Goal: Task Accomplishment & Management: Manage account settings

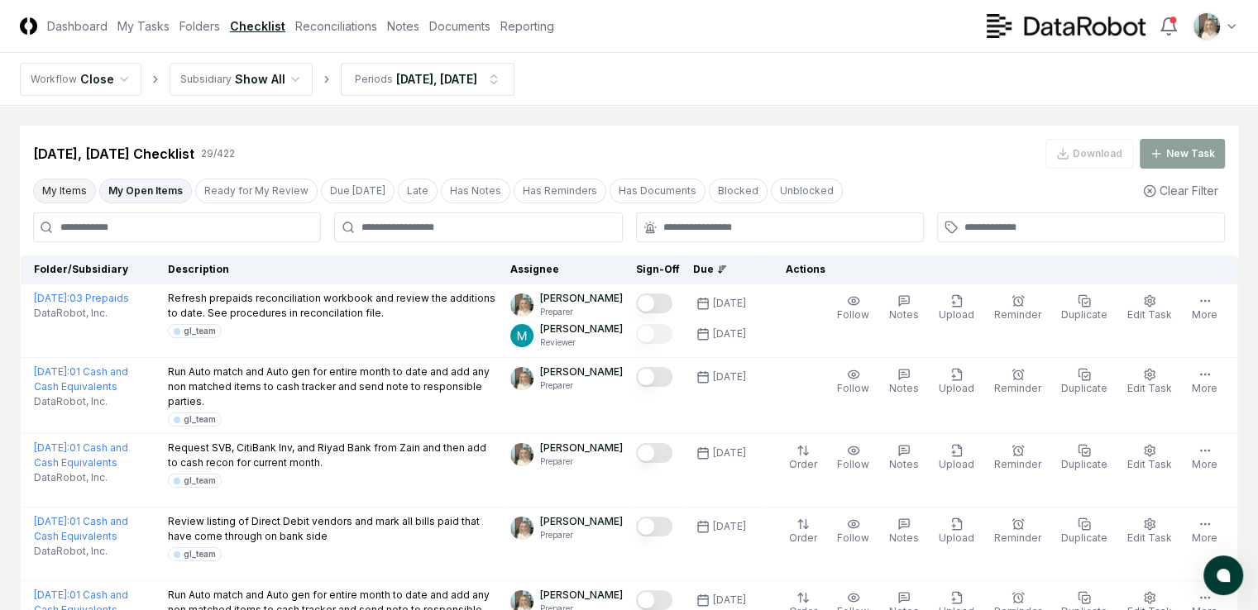
click at [58, 185] on button "My Items" at bounding box center [64, 191] width 63 height 25
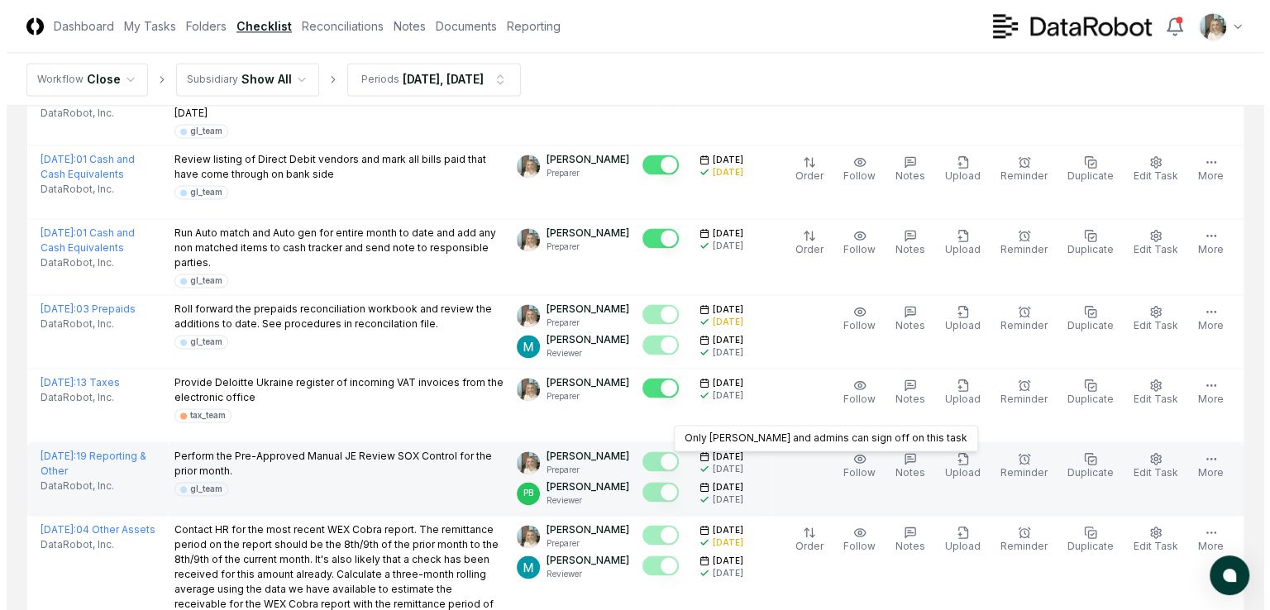
scroll to position [2481, 0]
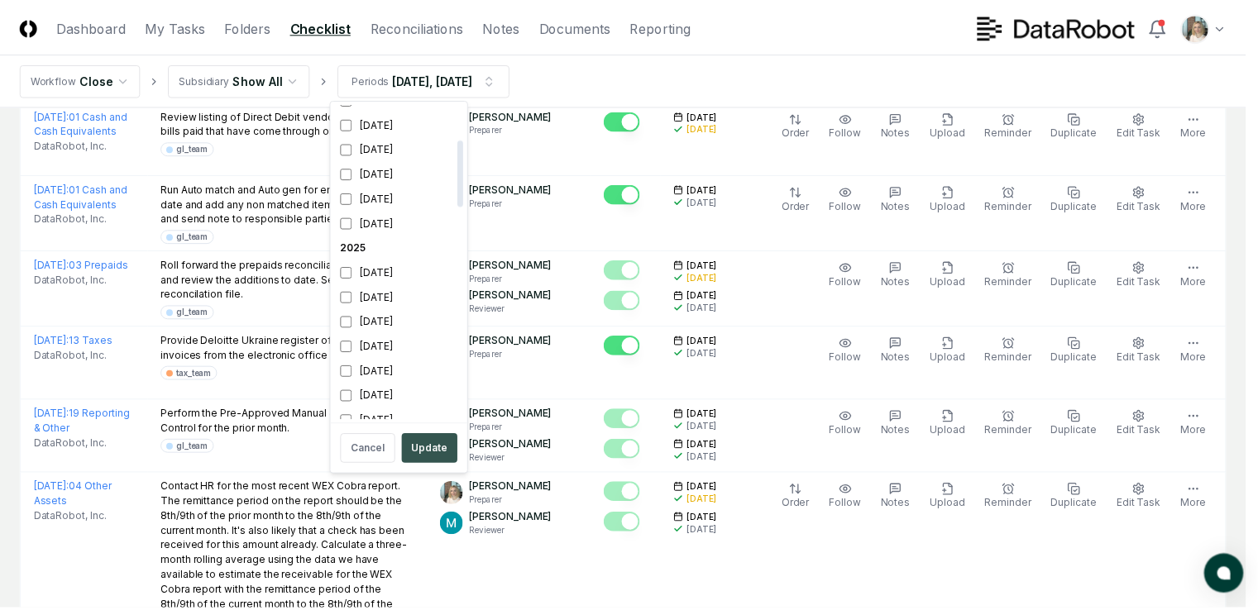
scroll to position [350, 0]
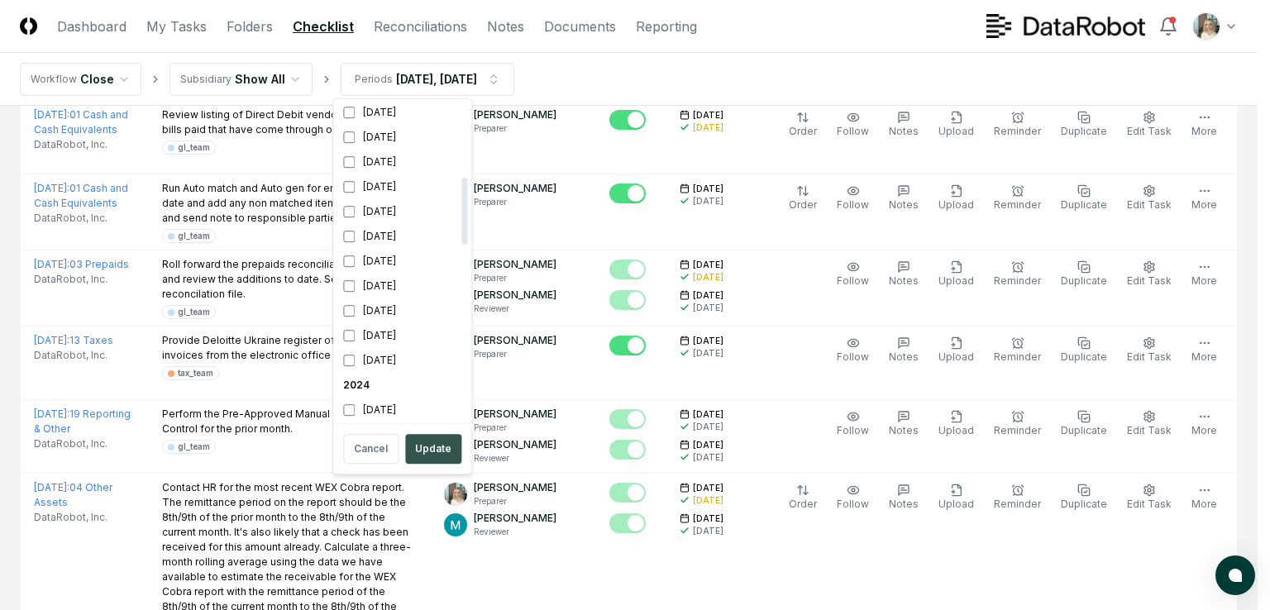
click at [427, 441] on button "Update" at bounding box center [433, 449] width 56 height 30
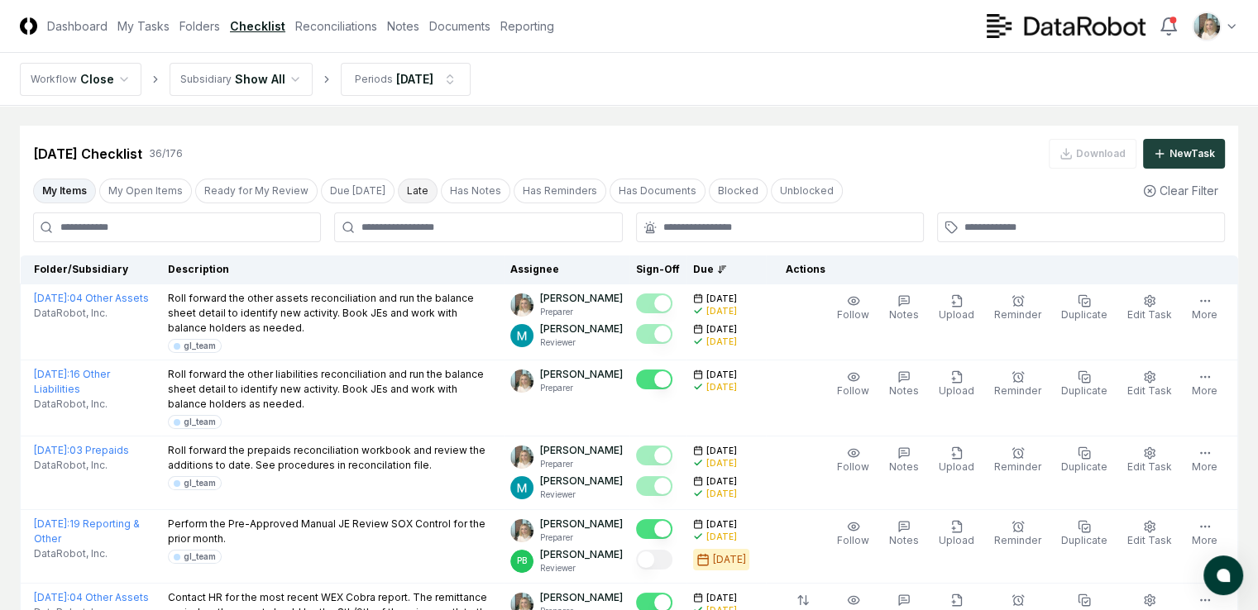
click at [409, 186] on button "Late" at bounding box center [418, 191] width 40 height 25
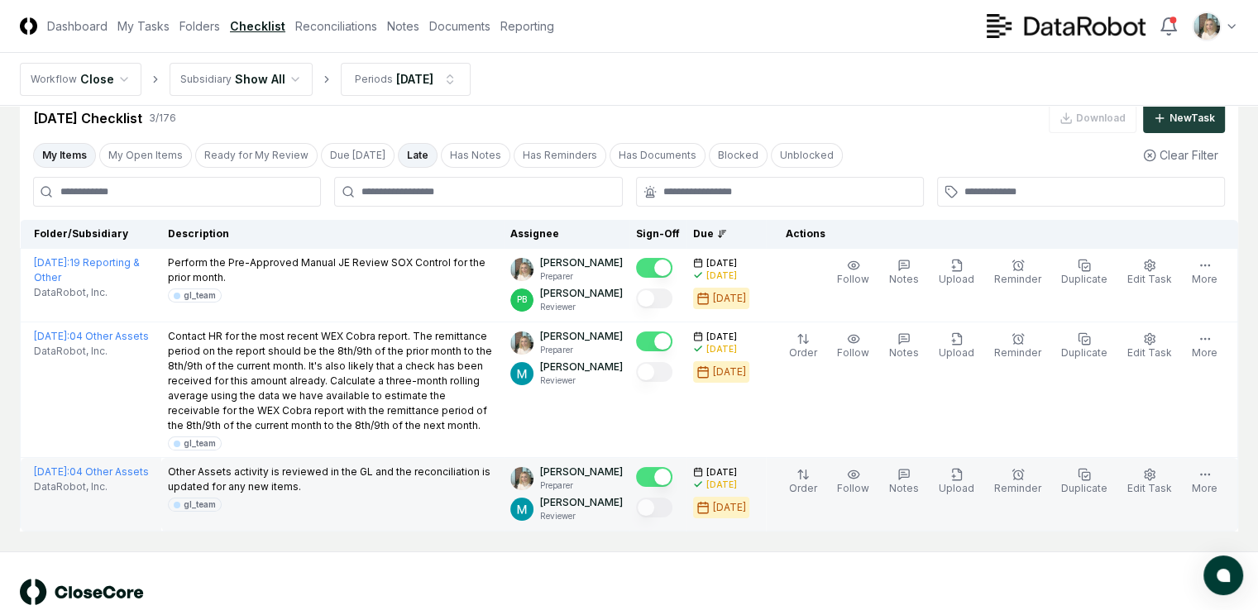
scroll to position [7, 0]
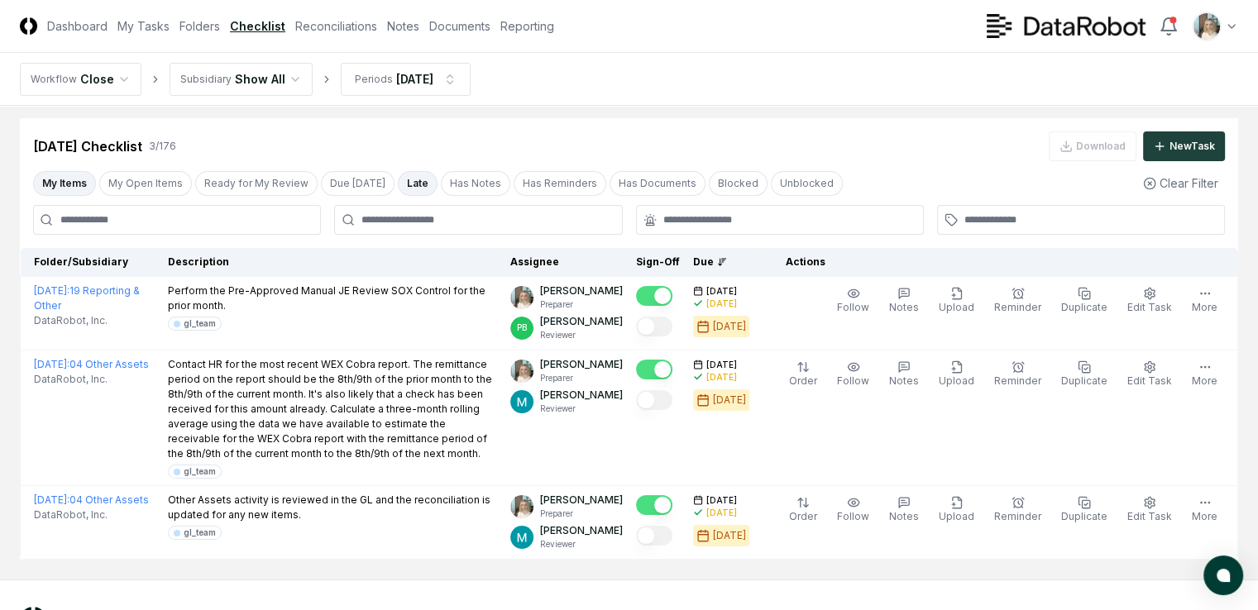
click at [60, 178] on button "My Items" at bounding box center [64, 183] width 63 height 25
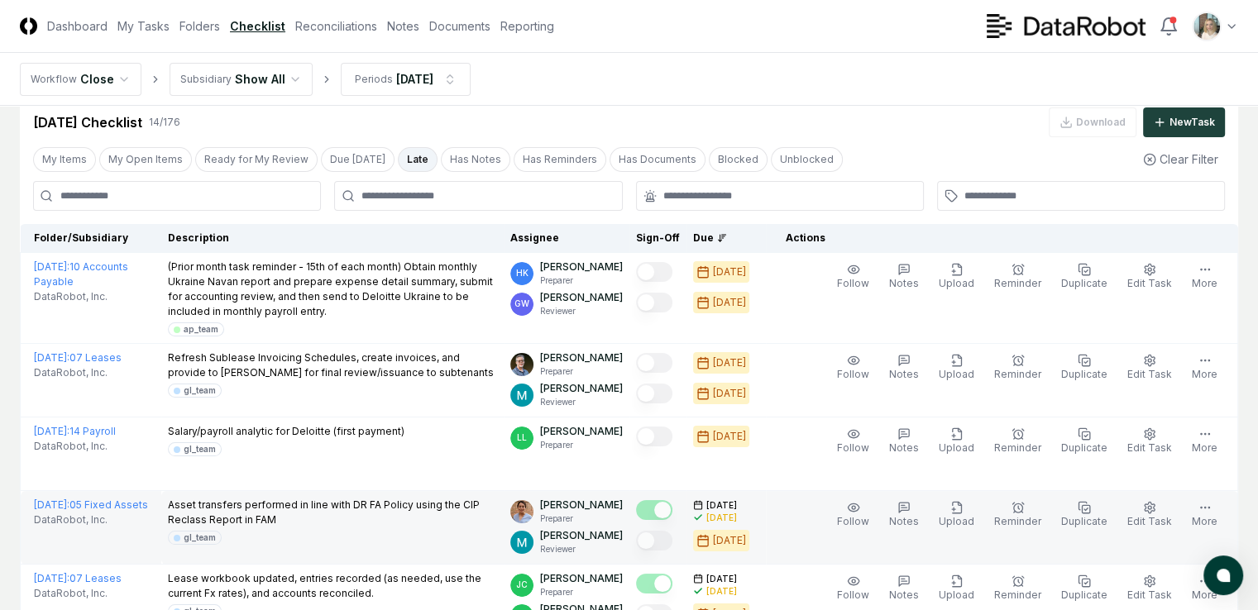
scroll to position [7, 0]
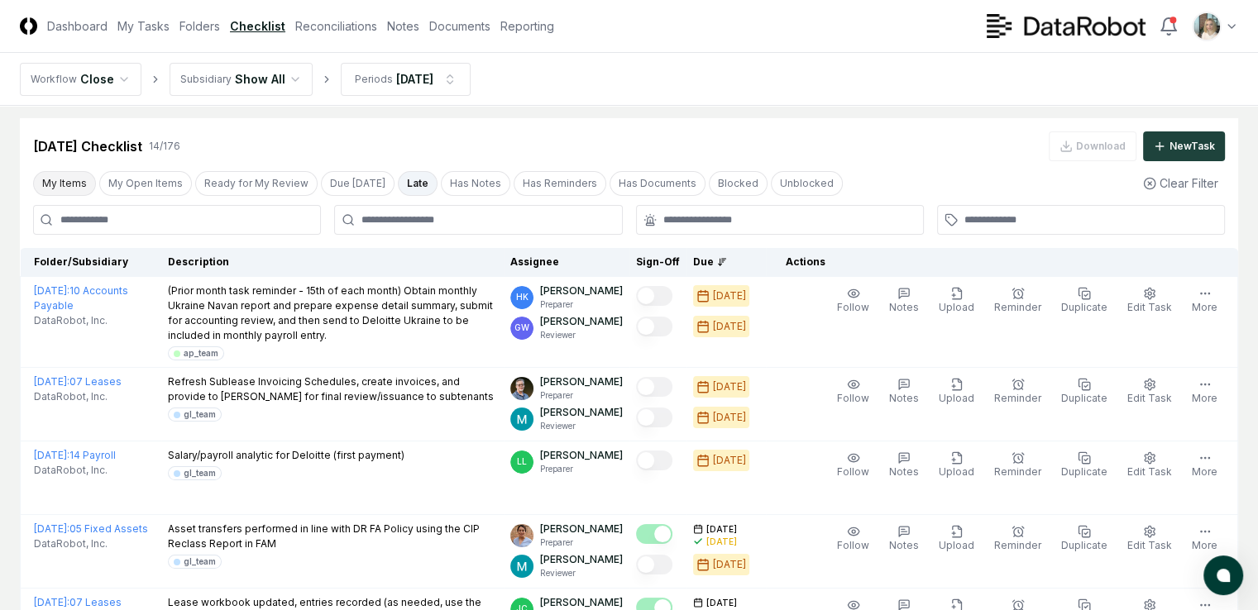
click at [76, 179] on button "My Items" at bounding box center [64, 183] width 63 height 25
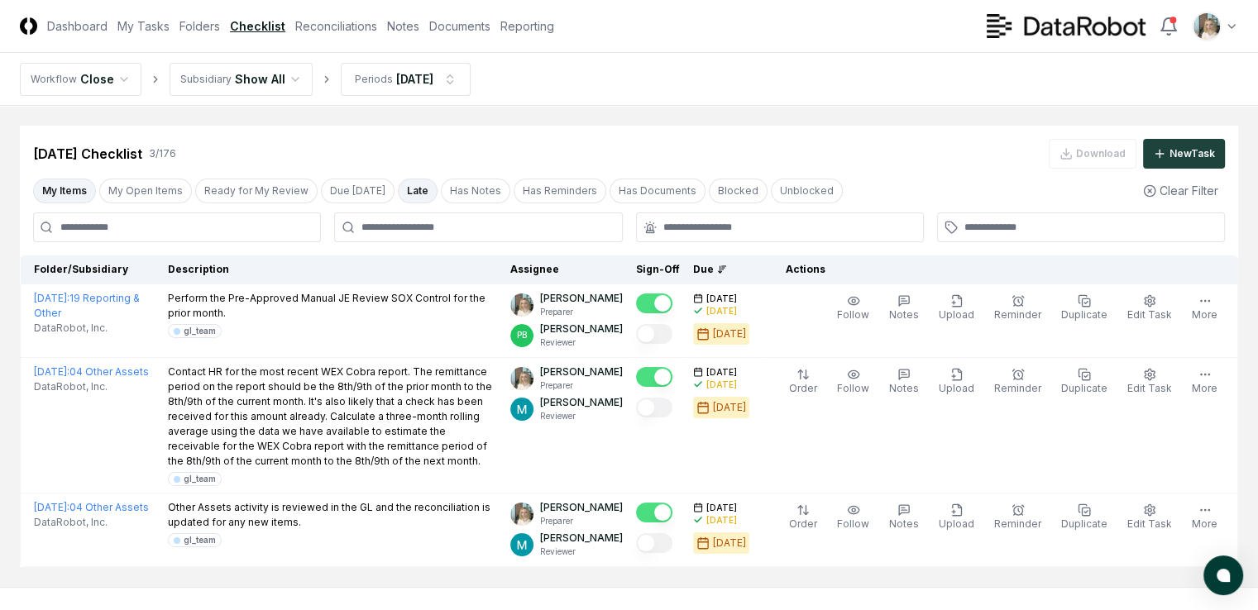
click at [407, 190] on button "Late" at bounding box center [418, 191] width 40 height 25
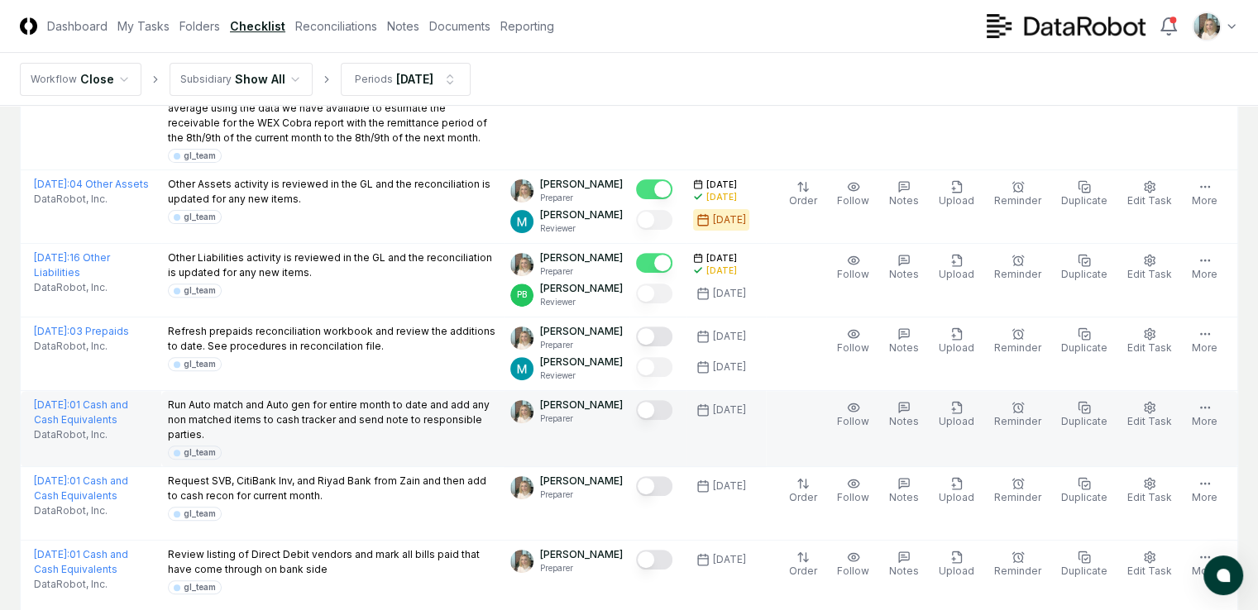
scroll to position [579, 0]
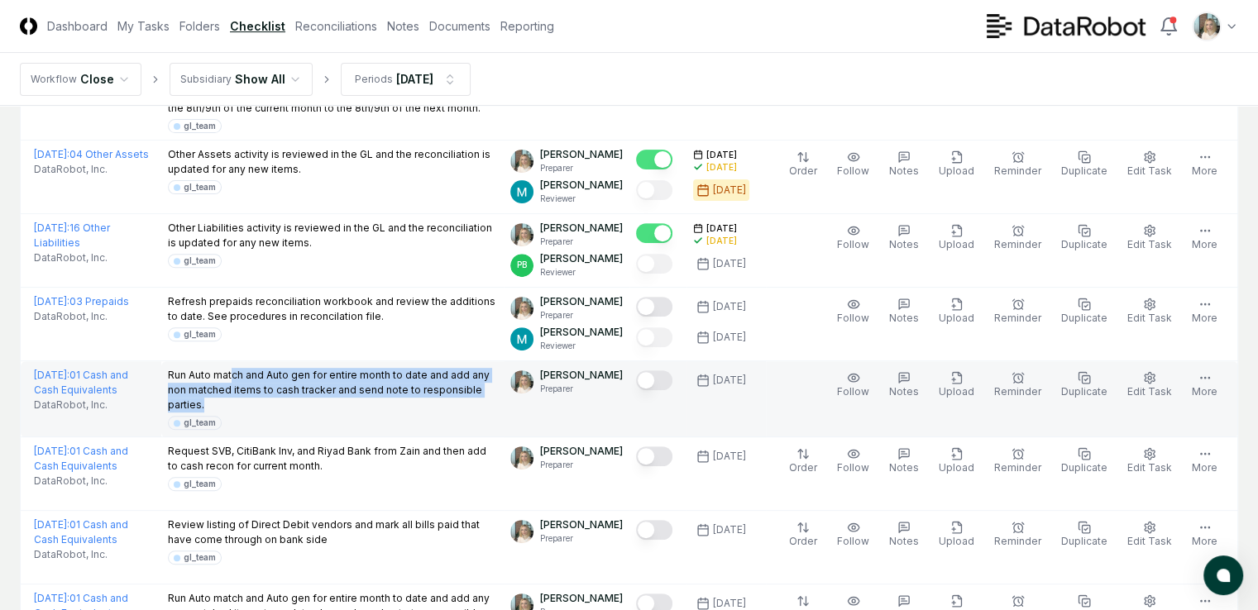
drag, startPoint x: 222, startPoint y: 409, endPoint x: 295, endPoint y: 433, distance: 76.4
click at [295, 413] on p "Run Auto match and Auto gen for entire month to date and add any non matched it…" at bounding box center [333, 390] width 330 height 45
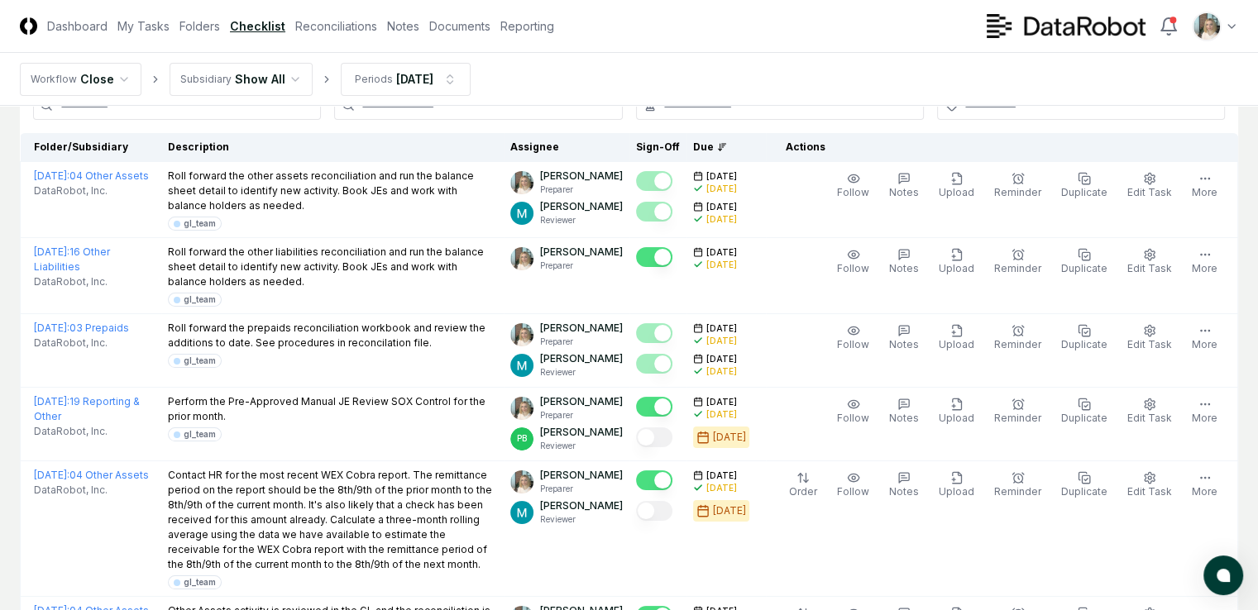
scroll to position [0, 0]
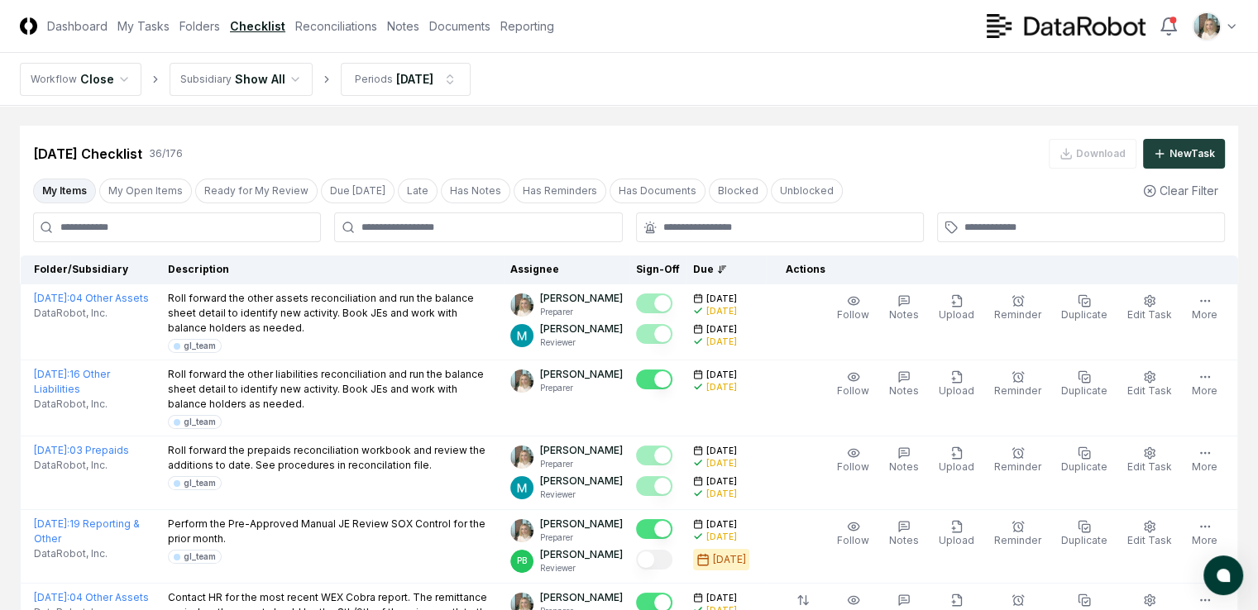
click at [723, 266] on icon at bounding box center [724, 266] width 4 height 0
click at [725, 269] on icon at bounding box center [722, 270] width 10 height 10
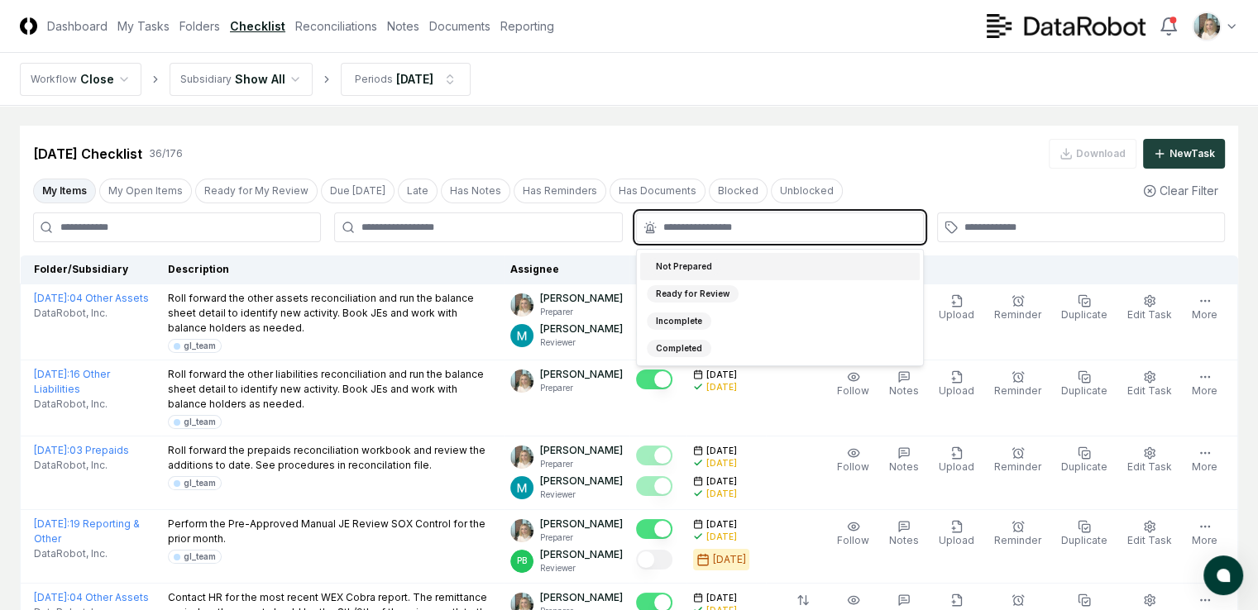
click at [710, 232] on input "text" at bounding box center [788, 227] width 250 height 15
click at [685, 317] on div "Incomplete" at bounding box center [679, 321] width 65 height 17
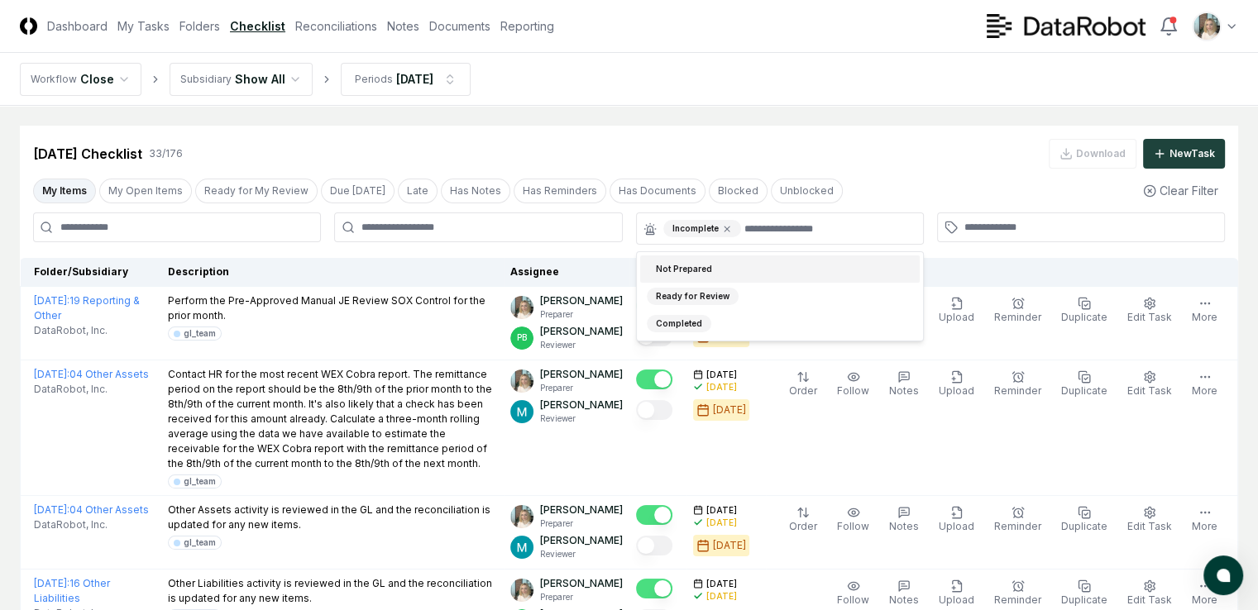
click at [718, 270] on icon at bounding box center [722, 272] width 10 height 10
click at [708, 270] on div "Due" at bounding box center [726, 272] width 66 height 15
click at [720, 270] on icon at bounding box center [720, 272] width 0 height 7
click at [723, 272] on icon at bounding box center [722, 272] width 10 height 10
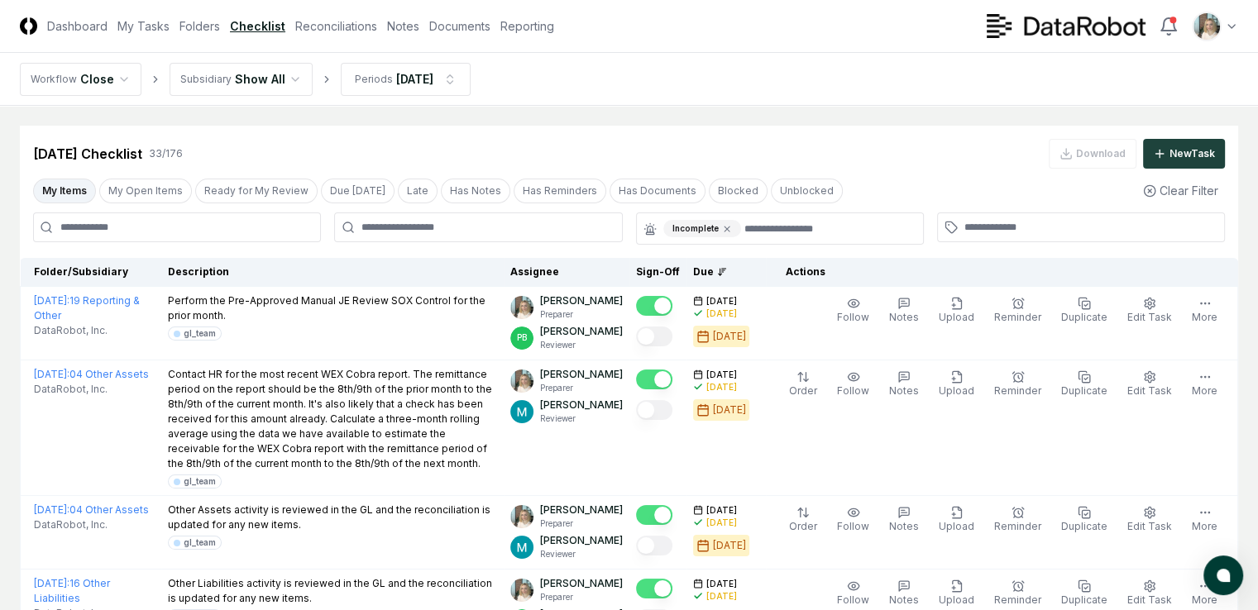
click at [723, 272] on icon at bounding box center [722, 272] width 10 height 10
click at [722, 229] on icon at bounding box center [727, 229] width 10 height 10
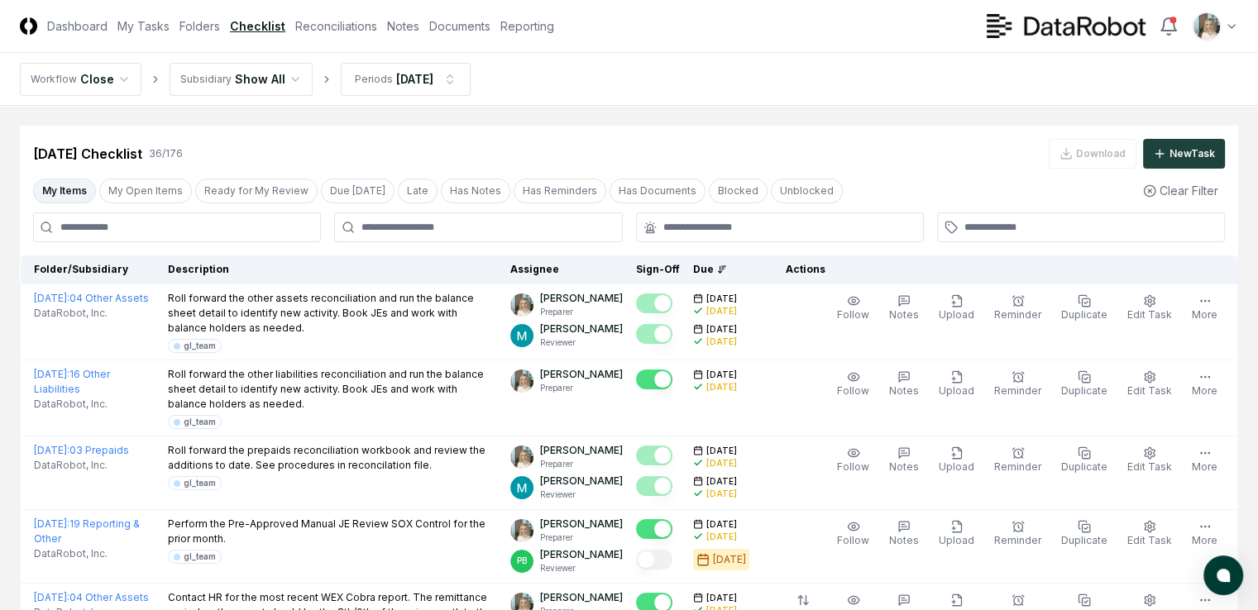
click at [716, 232] on div at bounding box center [780, 228] width 288 height 30
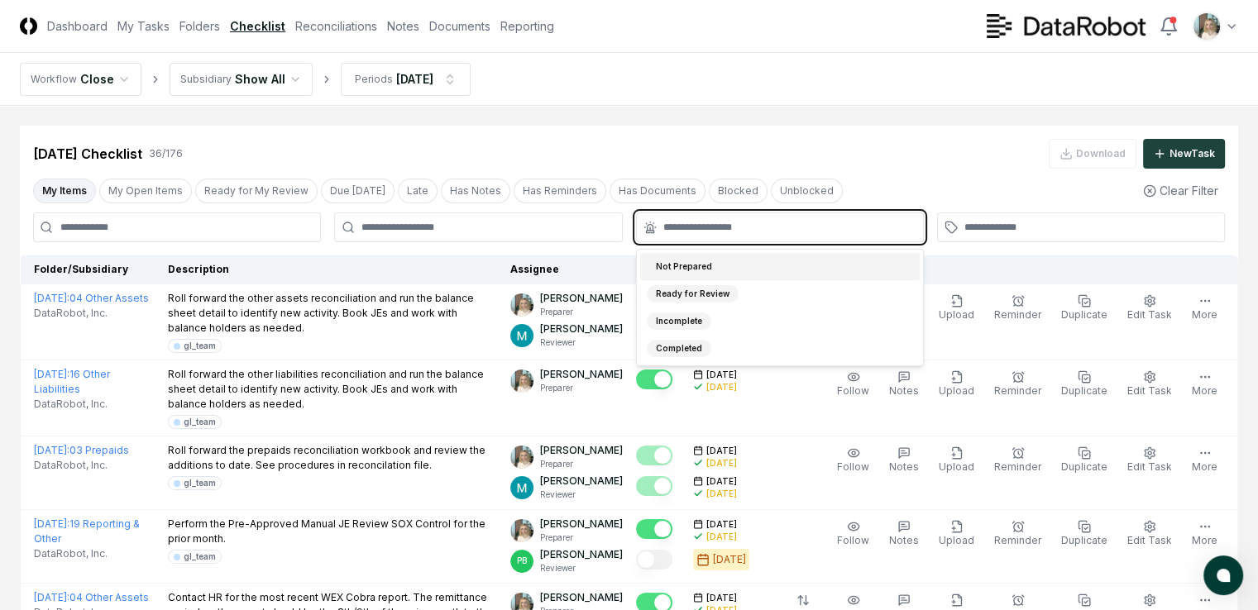
click at [716, 232] on input "text" at bounding box center [788, 227] width 250 height 15
click at [714, 267] on div "Not Prepared" at bounding box center [684, 266] width 74 height 17
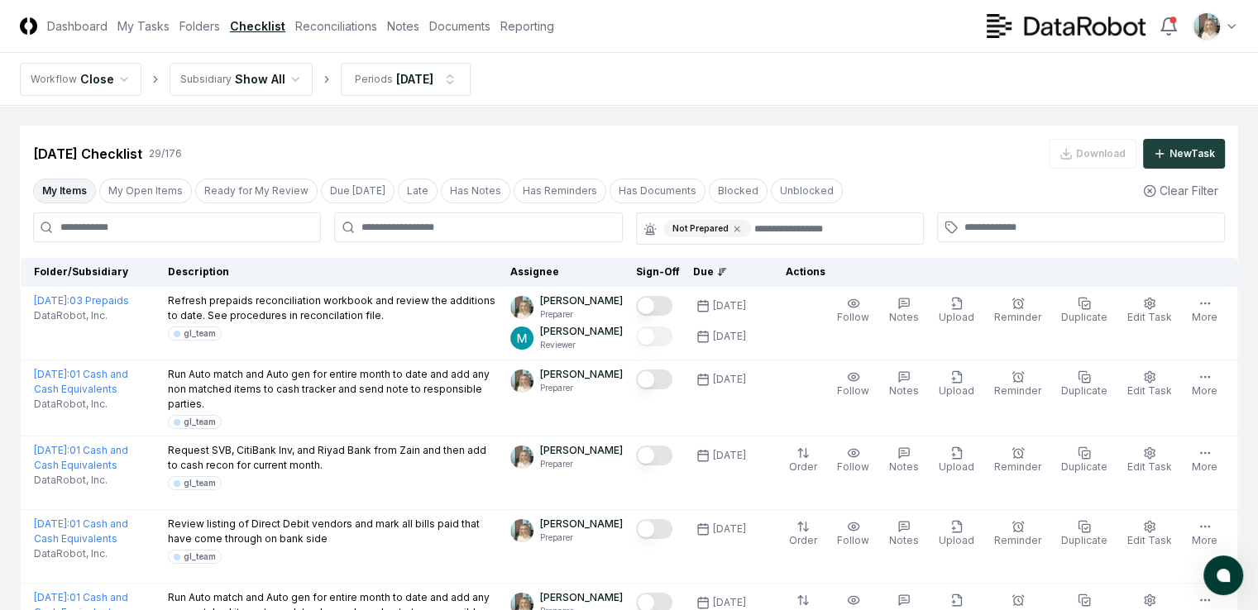
click at [106, 226] on input at bounding box center [177, 228] width 288 height 30
paste input "**********"
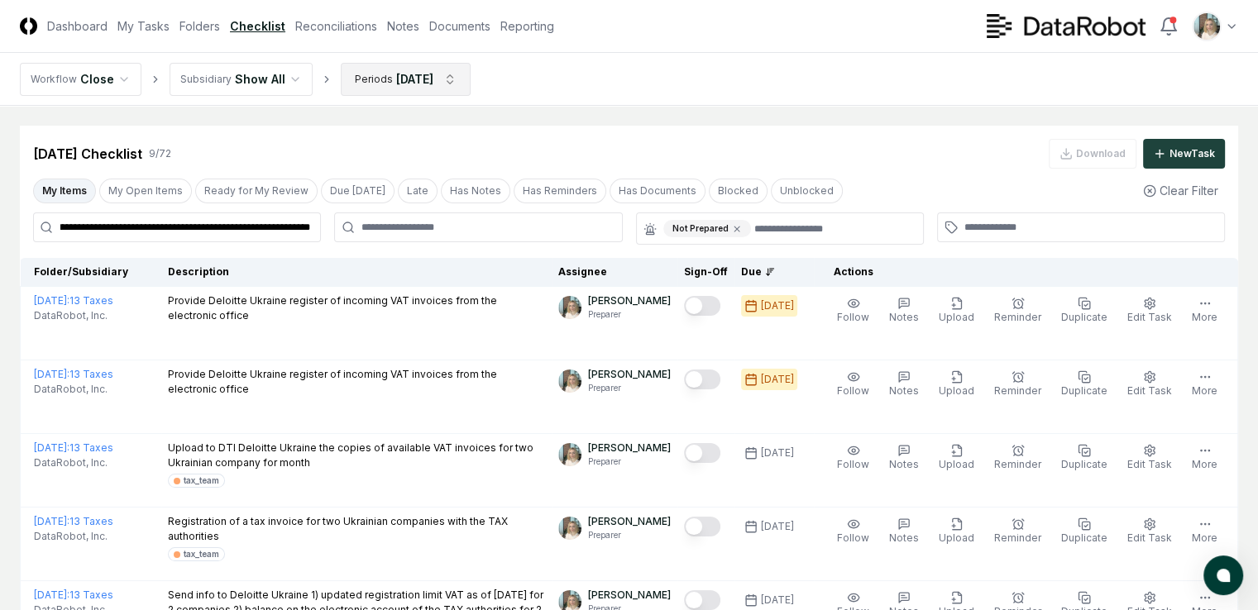
type input "**********"
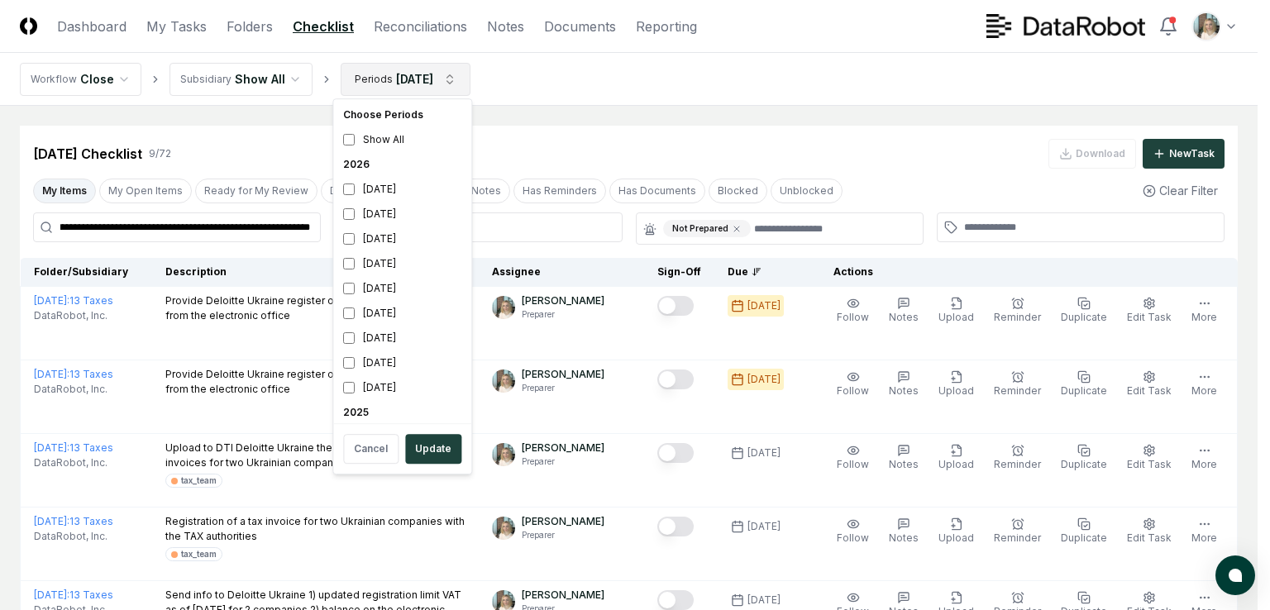
click at [431, 76] on html "**********" at bounding box center [635, 577] width 1270 height 1155
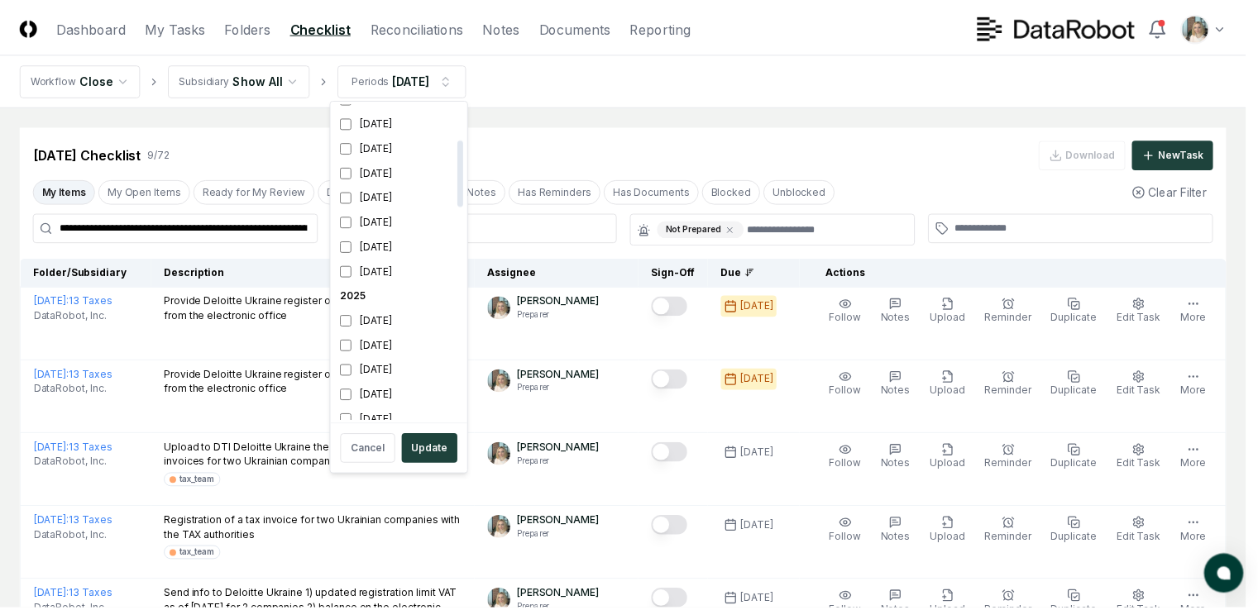
scroll to position [165, 0]
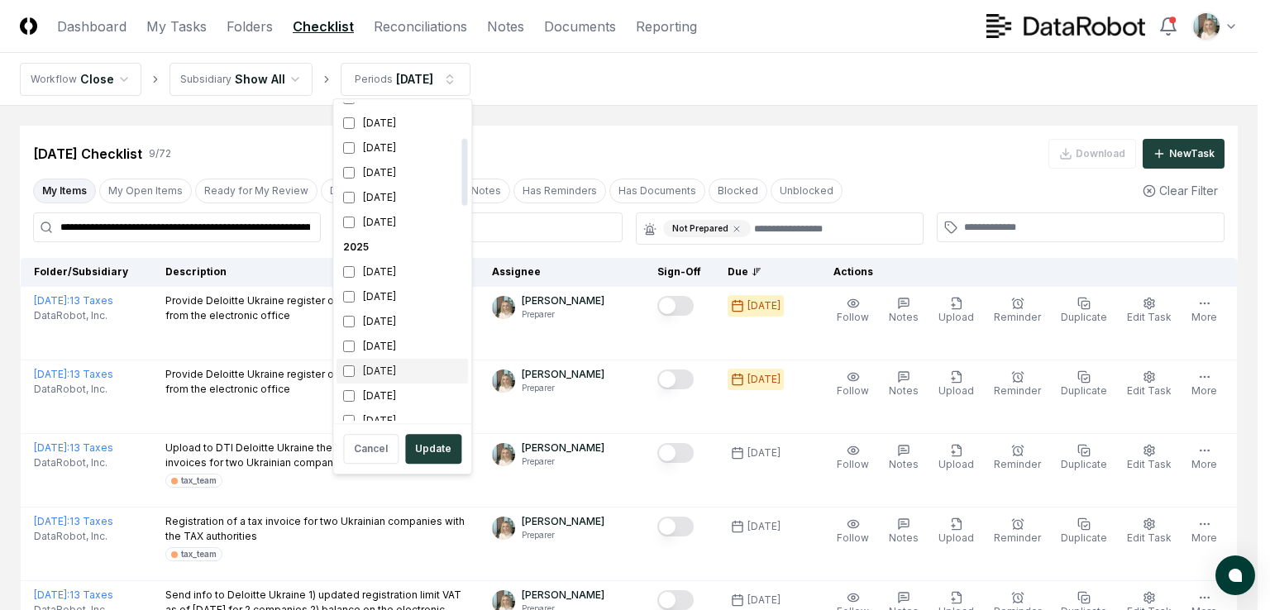
click at [377, 375] on div "August 2025" at bounding box center [403, 371] width 132 height 25
click at [592, 146] on html "**********" at bounding box center [635, 577] width 1270 height 1155
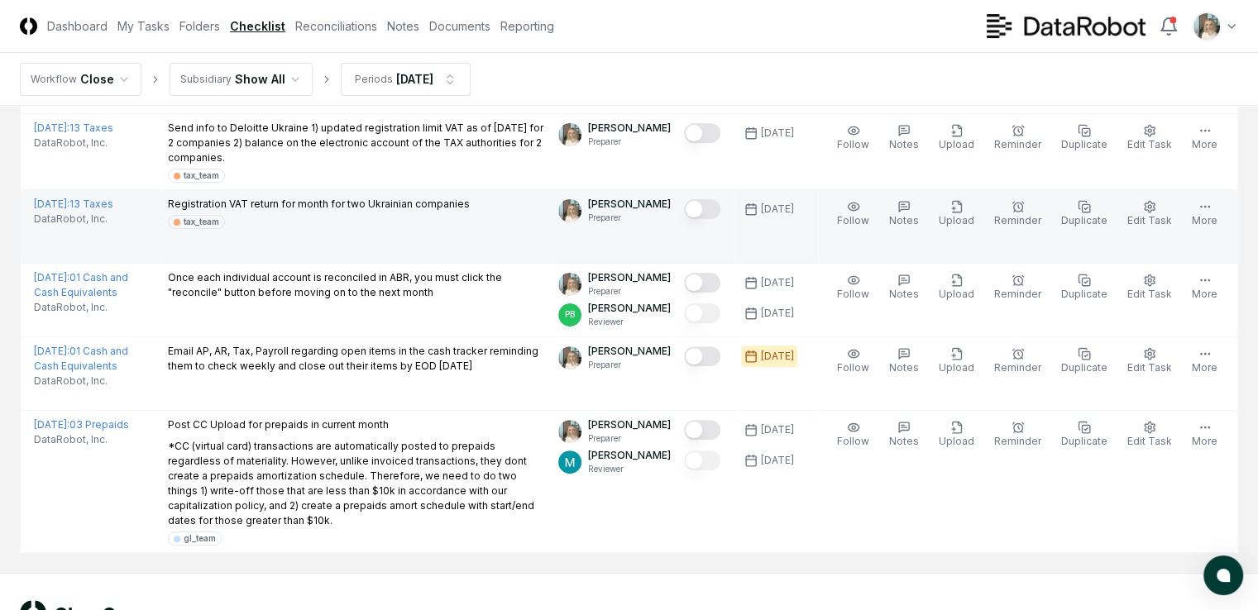
scroll to position [542, 0]
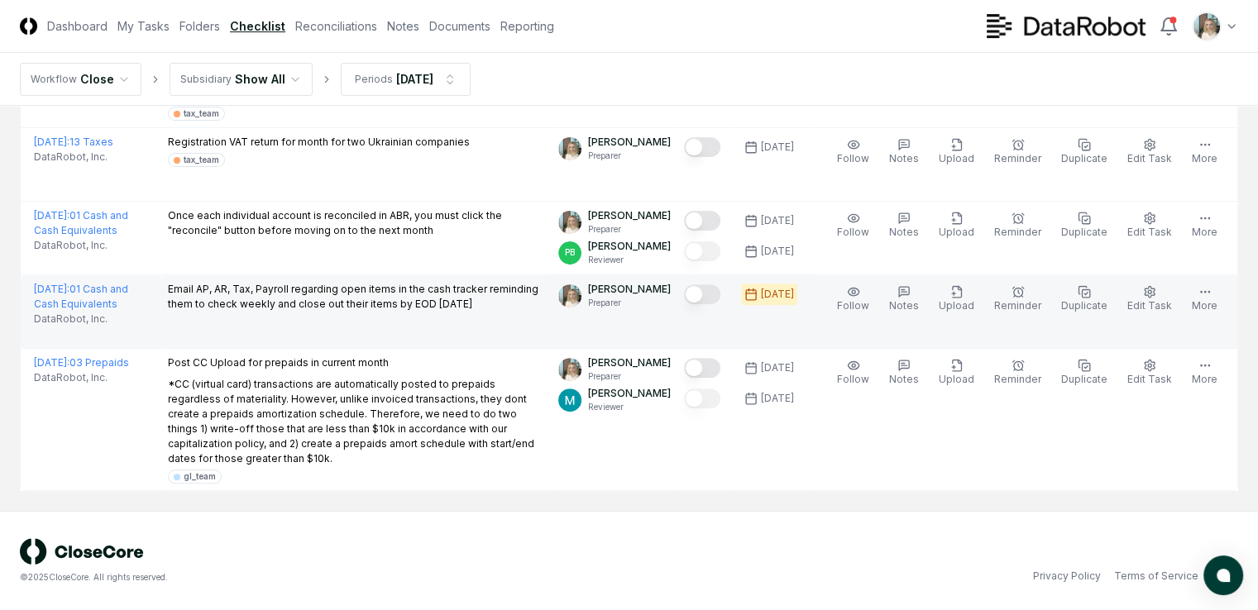
click at [695, 285] on button "Mark complete" at bounding box center [702, 295] width 36 height 20
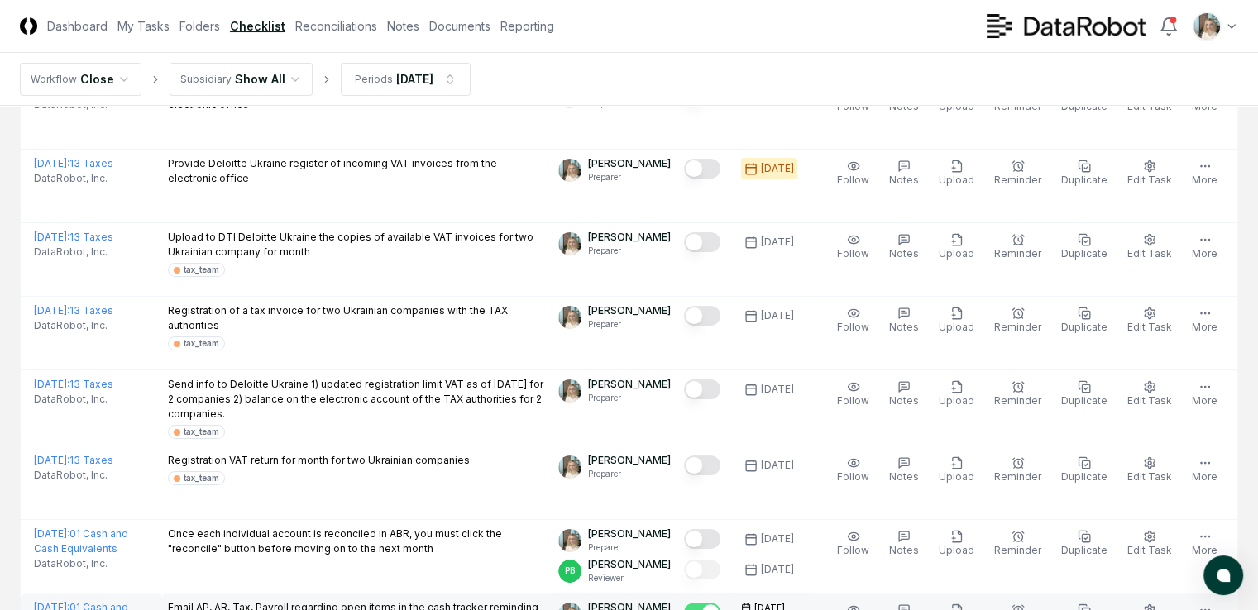
scroll to position [128, 0]
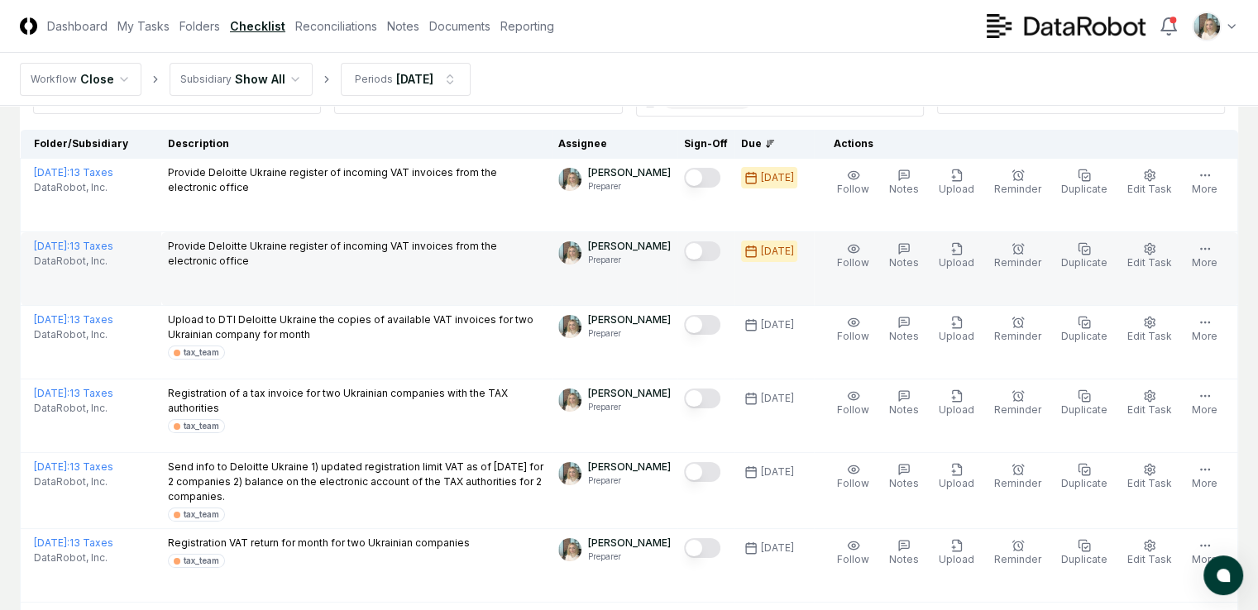
click at [705, 253] on button "Mark complete" at bounding box center [702, 252] width 36 height 20
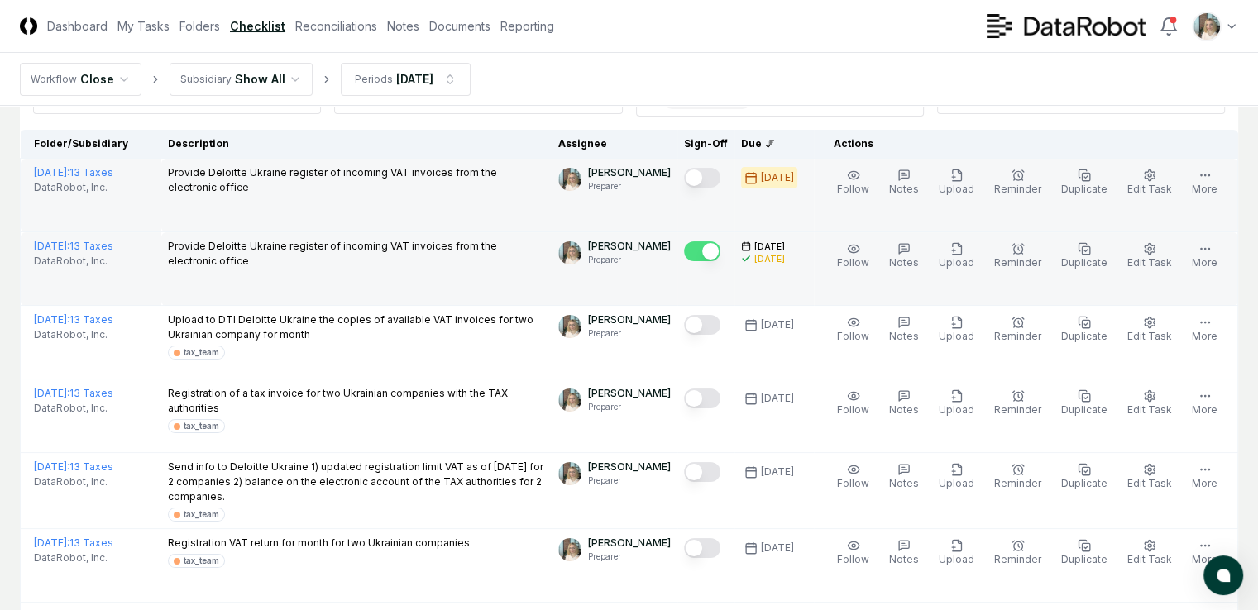
click at [698, 176] on button "Mark complete" at bounding box center [702, 178] width 36 height 20
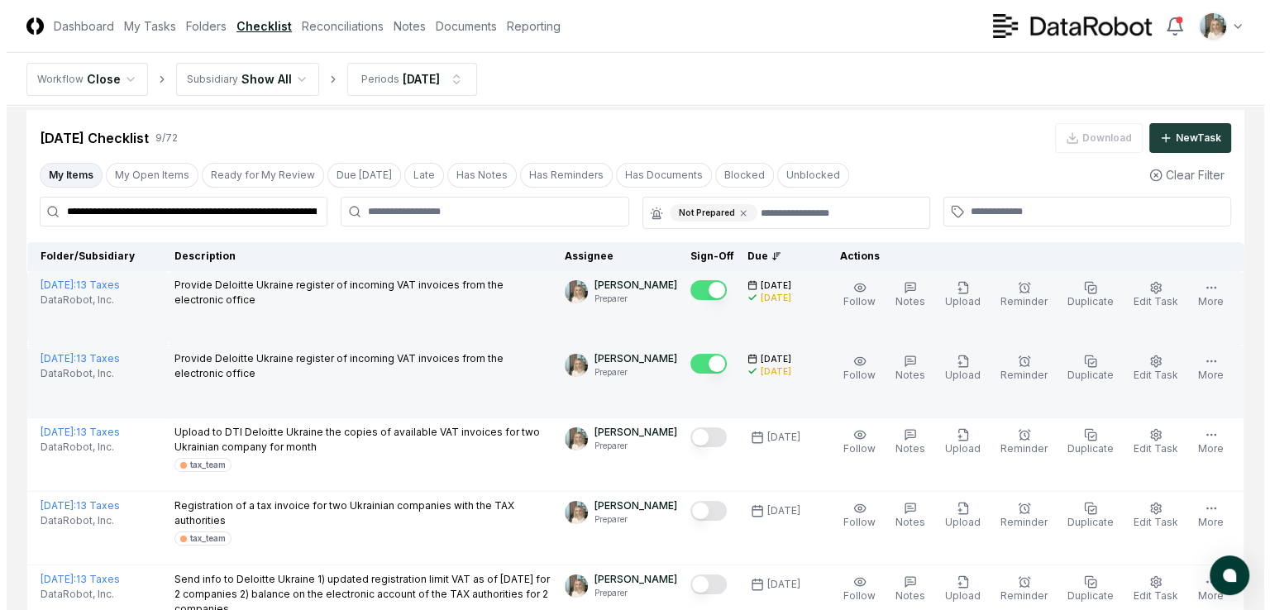
scroll to position [0, 0]
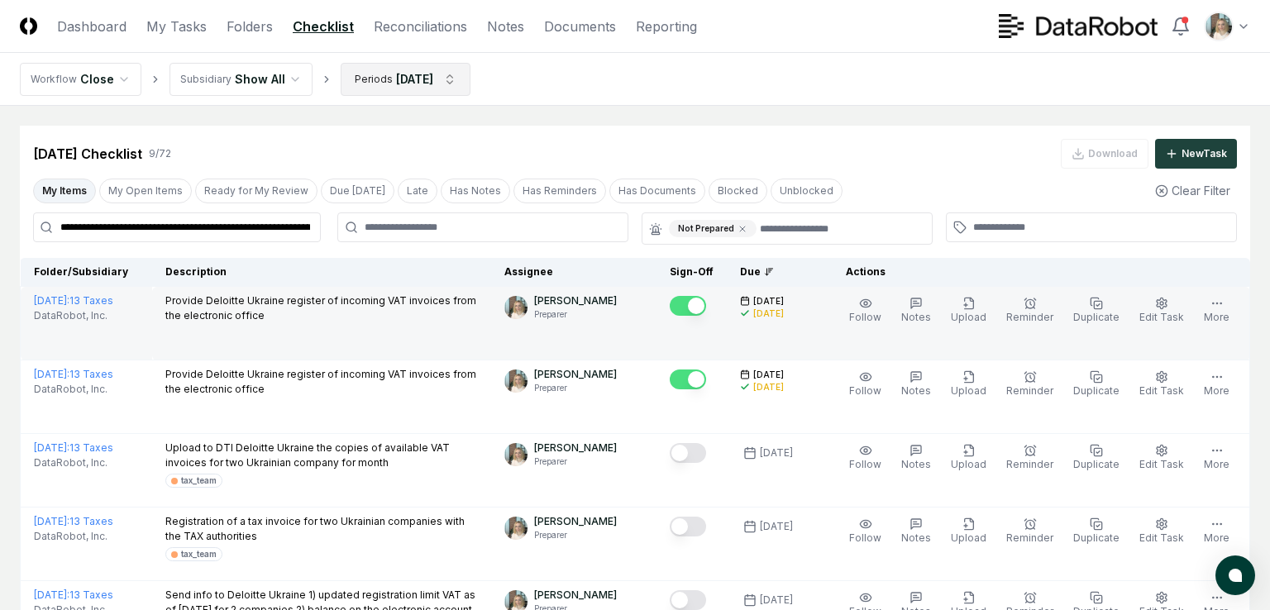
click at [403, 76] on html "**********" at bounding box center [635, 577] width 1270 height 1155
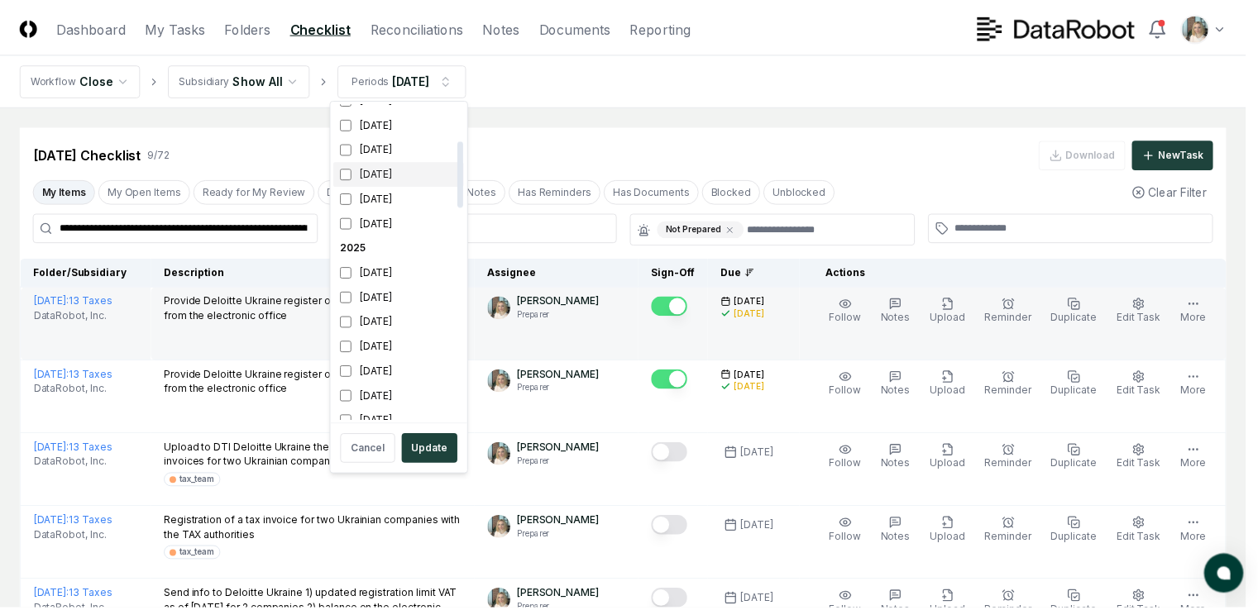
scroll to position [248, 0]
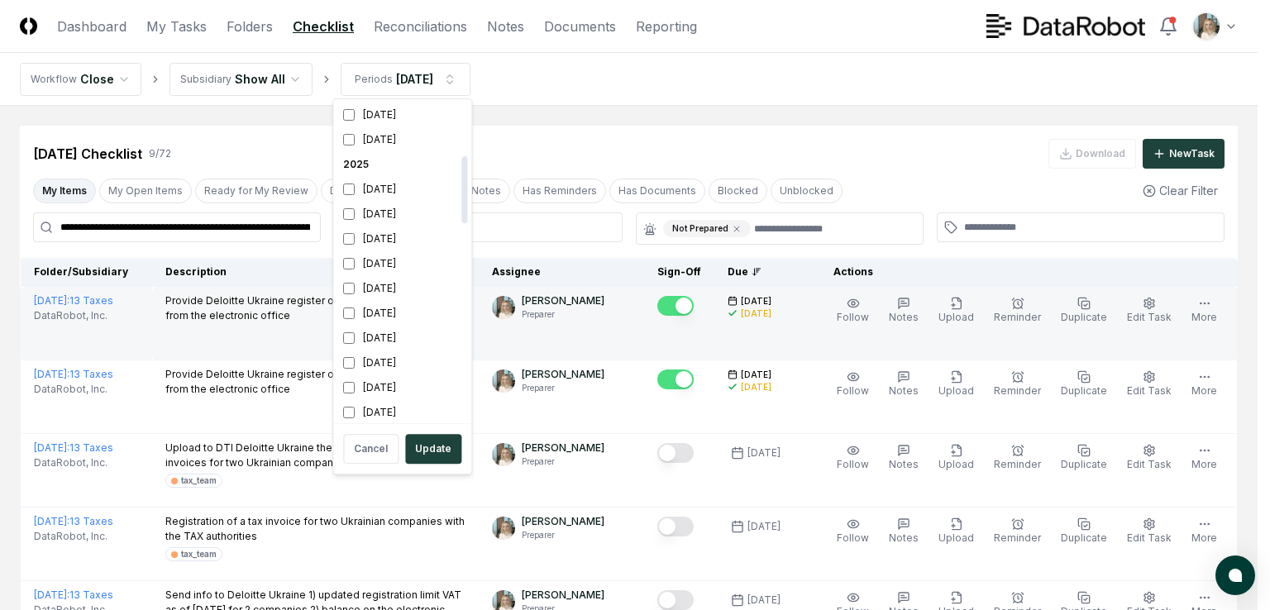
click at [711, 124] on html "**********" at bounding box center [635, 577] width 1270 height 1155
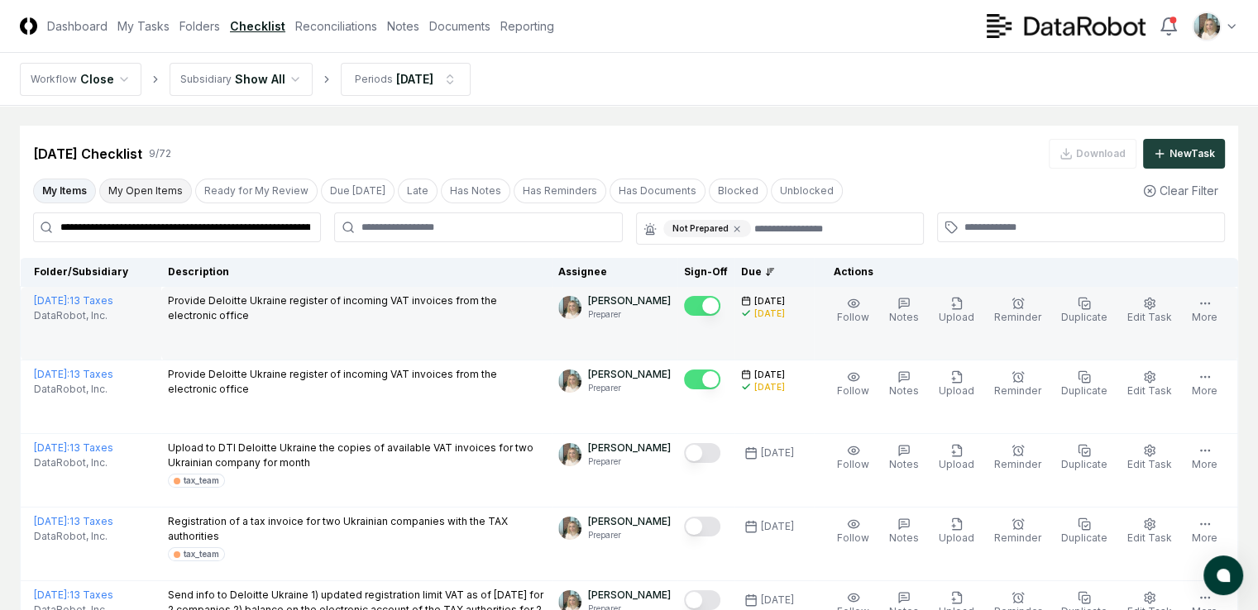
click at [136, 186] on button "My Open Items" at bounding box center [145, 191] width 93 height 25
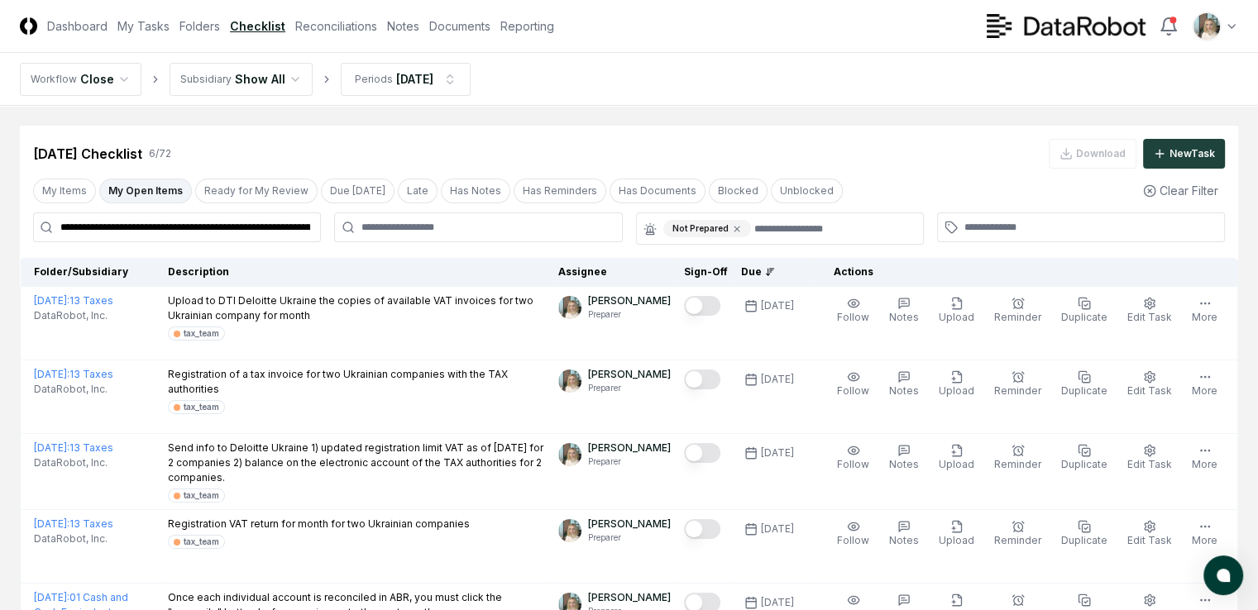
click at [768, 270] on icon at bounding box center [770, 272] width 10 height 10
click at [768, 273] on icon at bounding box center [768, 272] width 0 height 7
click at [860, 271] on div "Actions" at bounding box center [1022, 272] width 404 height 15
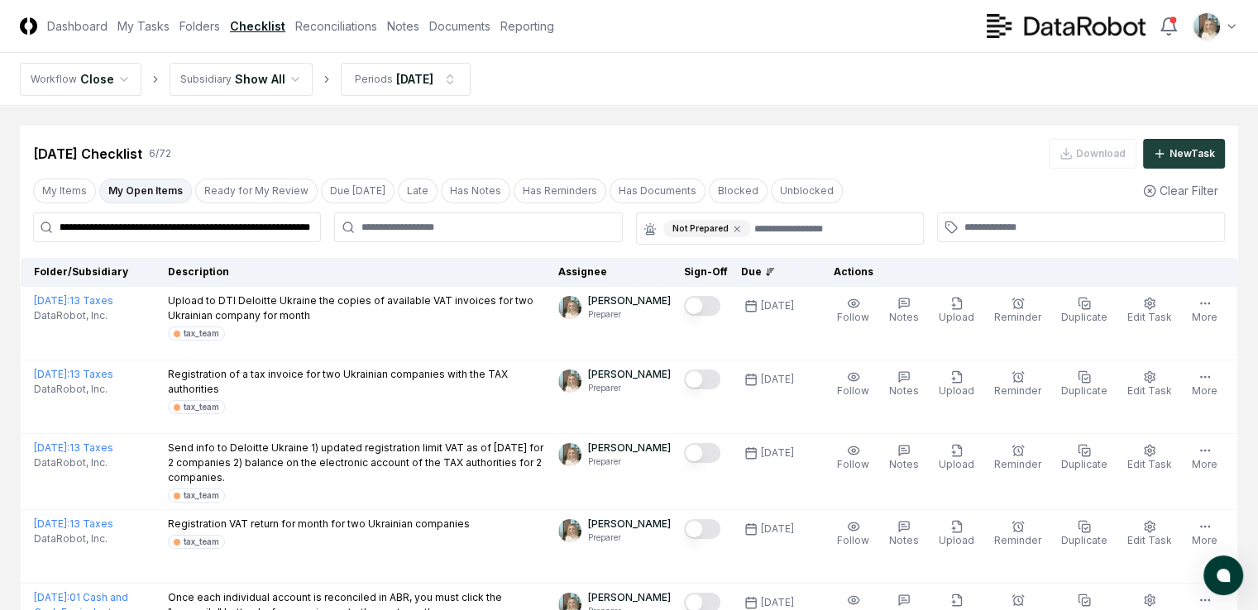
drag, startPoint x: 60, startPoint y: 226, endPoint x: 337, endPoint y: 242, distance: 276.7
click at [347, 242] on div "**********" at bounding box center [629, 229] width 1218 height 32
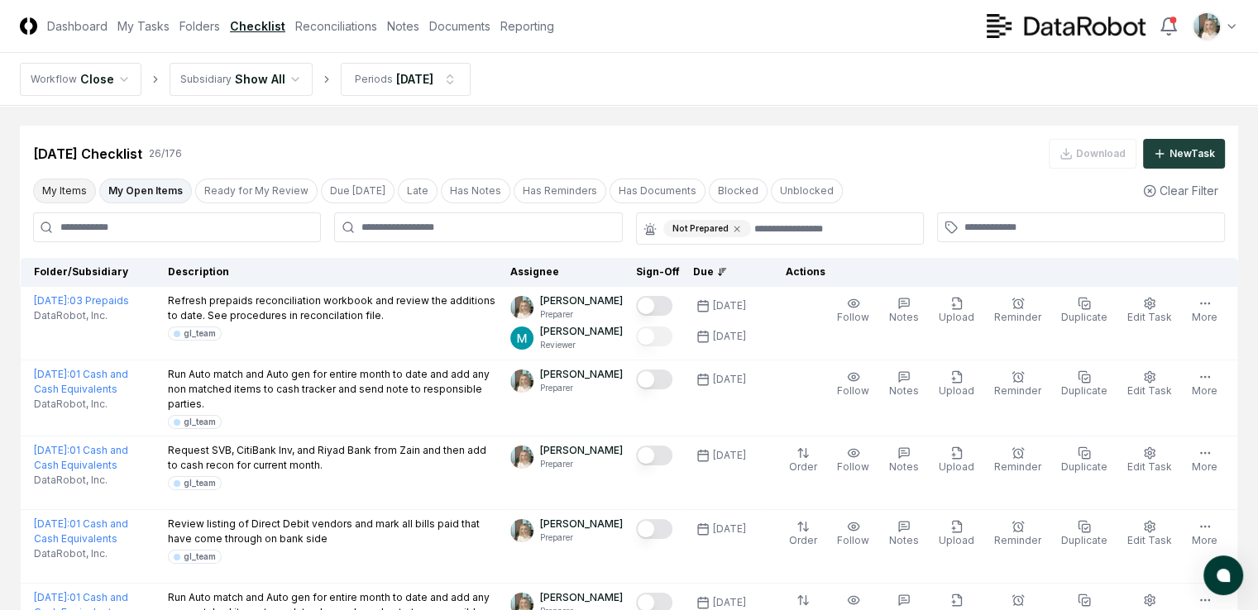
click at [60, 183] on button "My Items" at bounding box center [64, 191] width 63 height 25
click at [132, 191] on button "My Open Items" at bounding box center [145, 191] width 93 height 25
click at [734, 227] on icon at bounding box center [737, 229] width 10 height 10
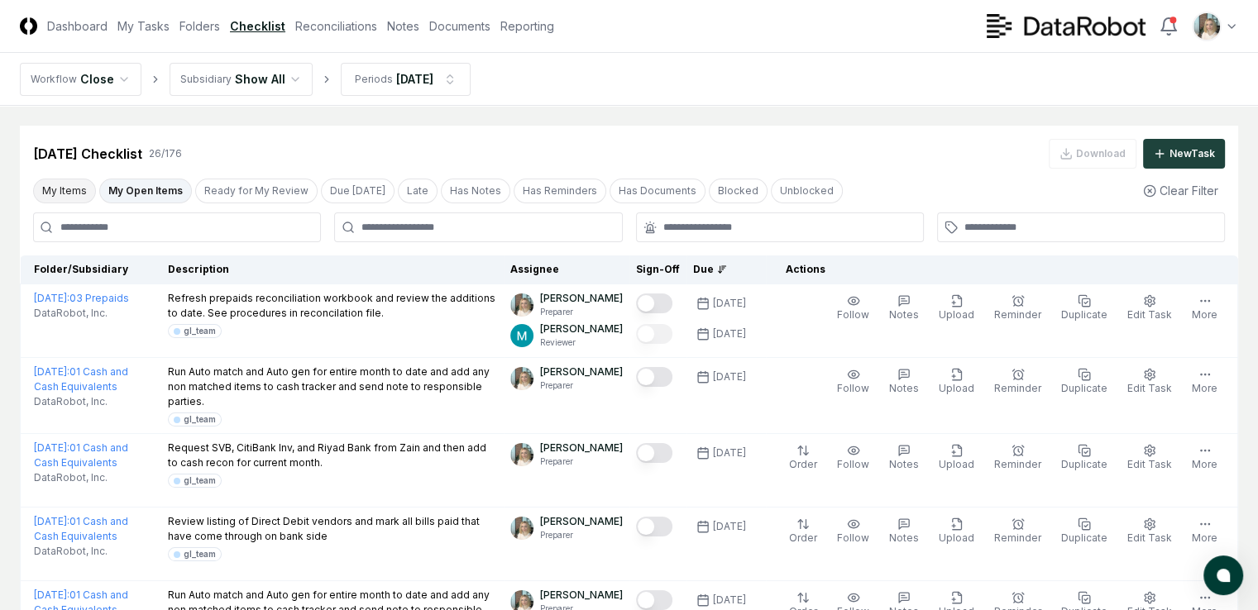
click at [73, 189] on button "My Items" at bounding box center [64, 191] width 63 height 25
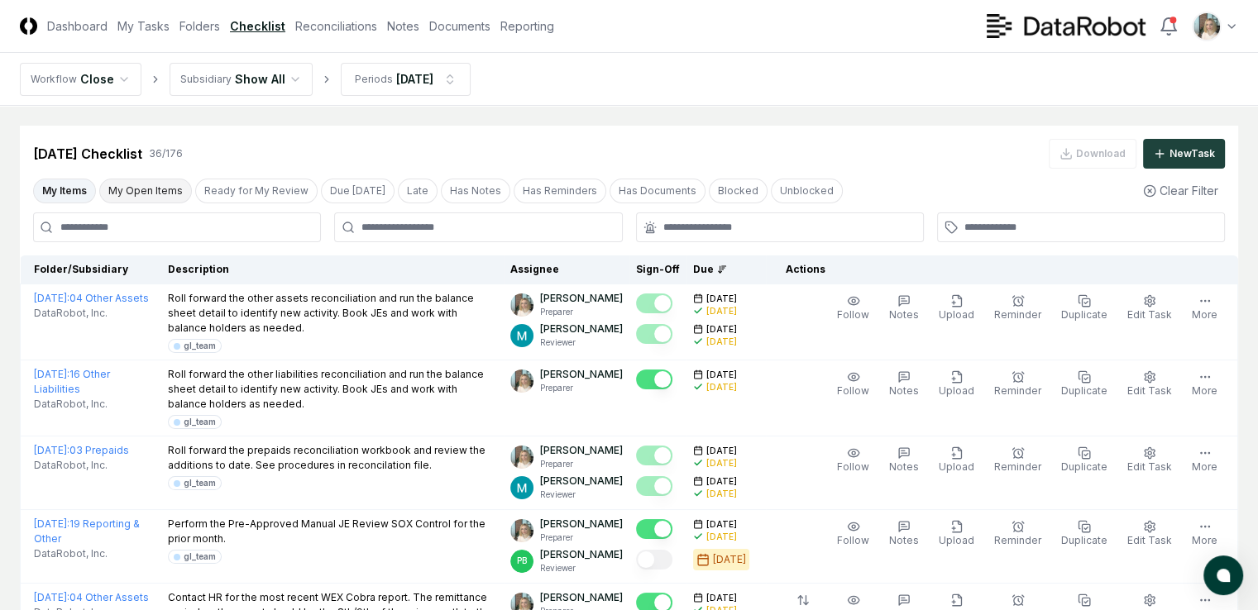
click at [128, 188] on button "My Open Items" at bounding box center [145, 191] width 93 height 25
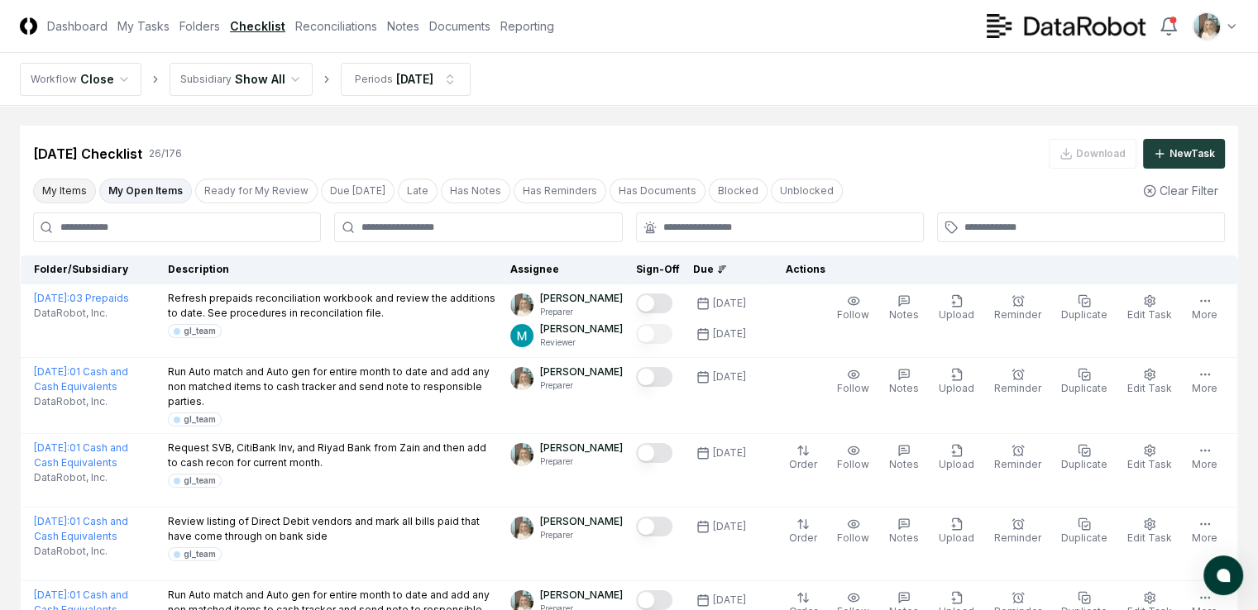
click at [63, 189] on button "My Items" at bounding box center [64, 191] width 63 height 25
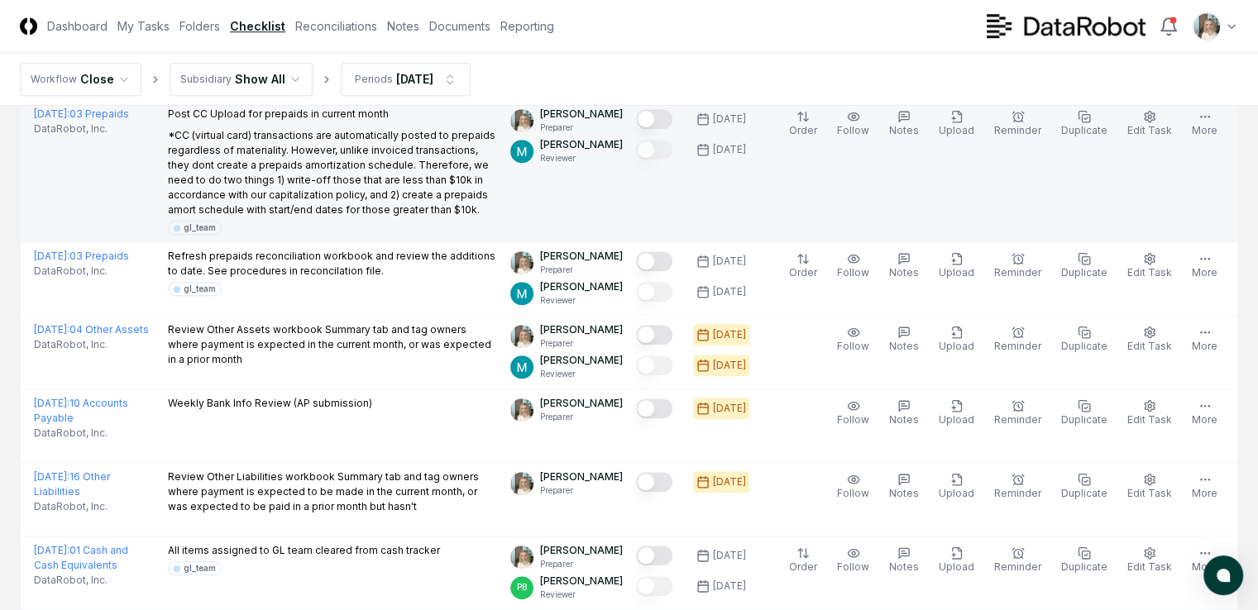
scroll to position [1323, 0]
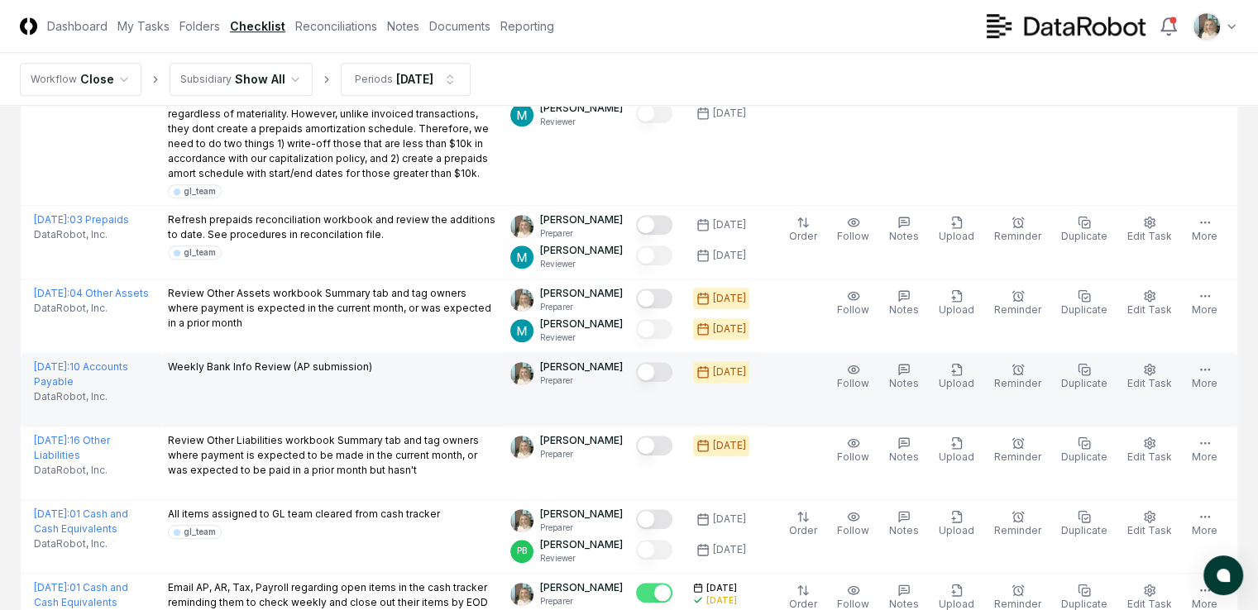
click at [653, 382] on button "Mark complete" at bounding box center [654, 372] width 36 height 20
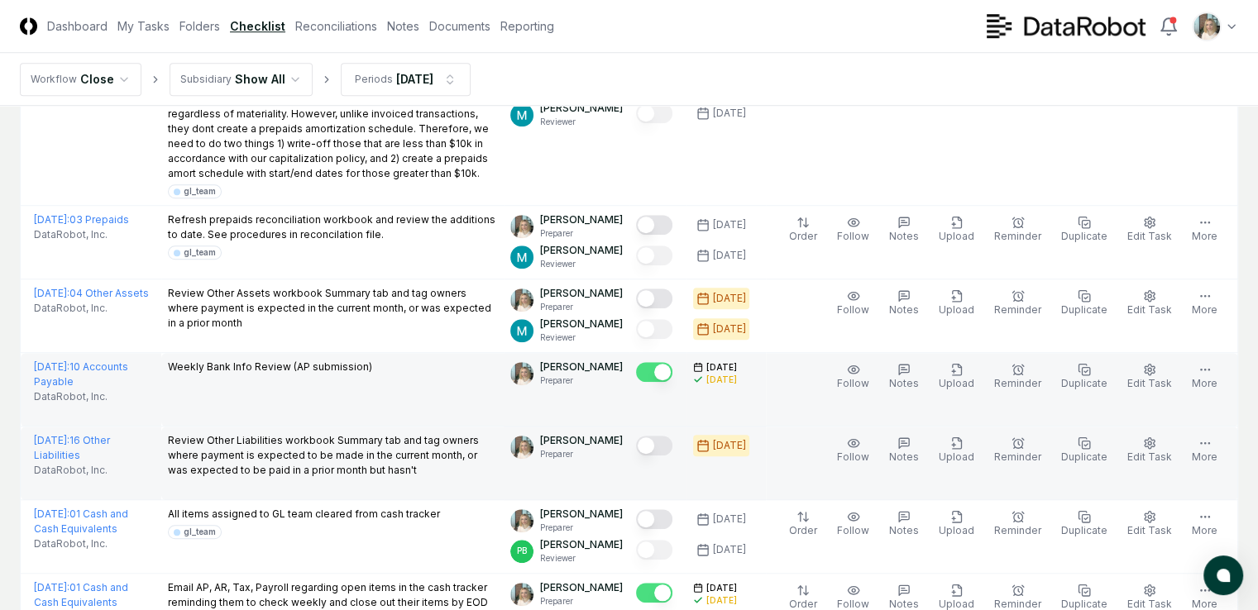
click at [643, 456] on button "Mark complete" at bounding box center [654, 446] width 36 height 20
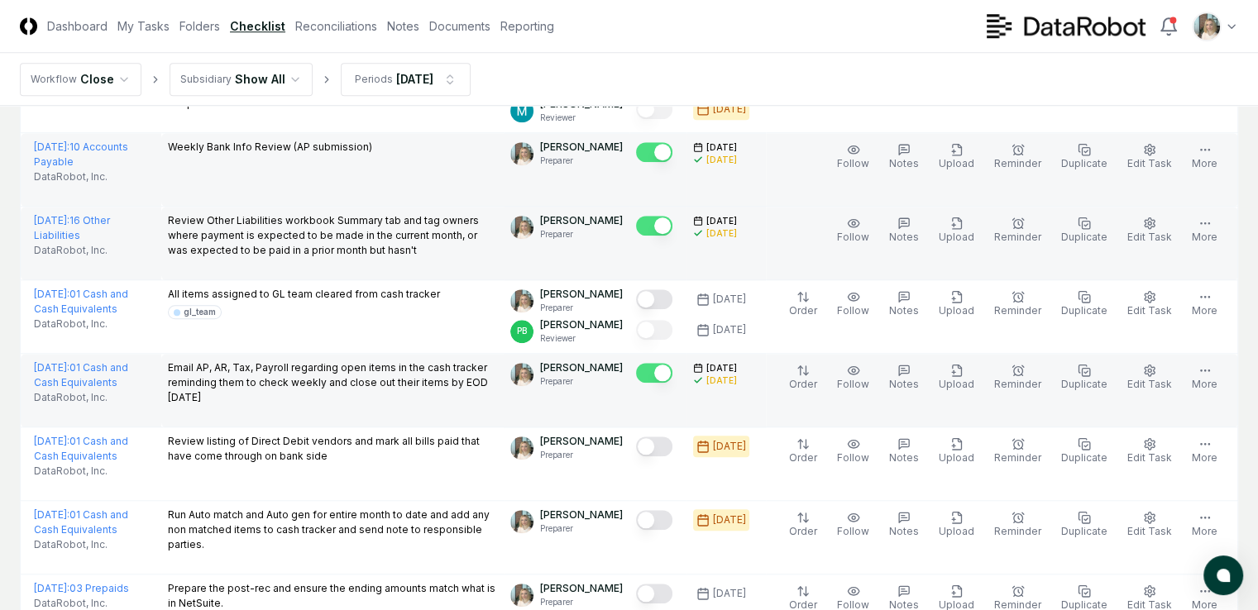
scroll to position [1571, 0]
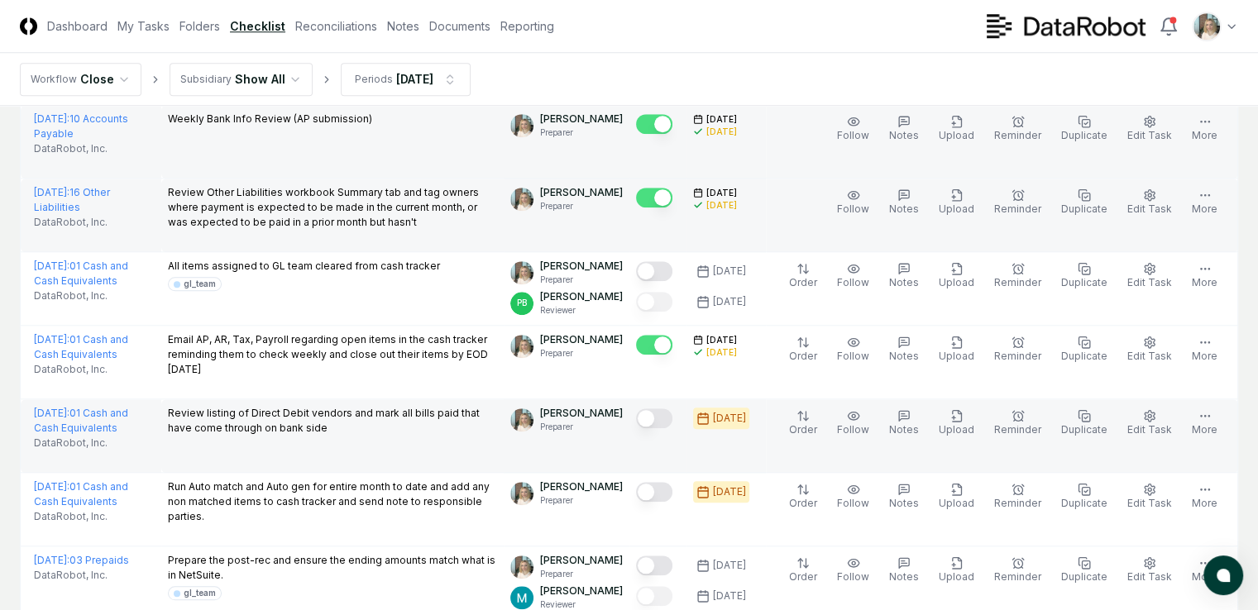
click at [649, 428] on button "Mark complete" at bounding box center [654, 419] width 36 height 20
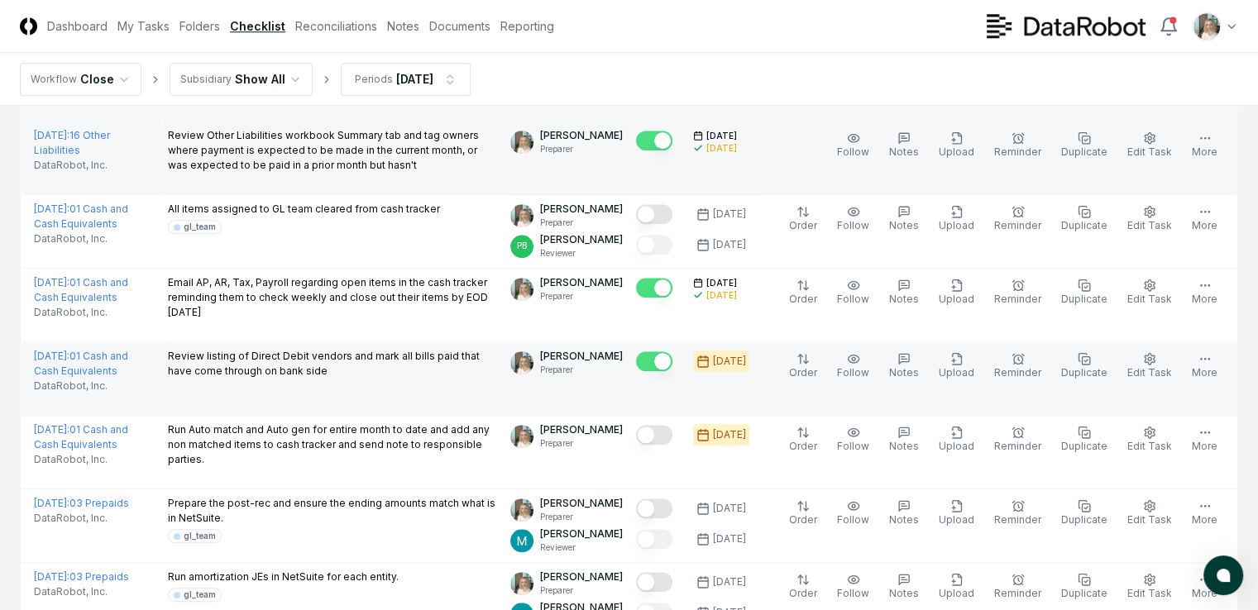
scroll to position [1654, 0]
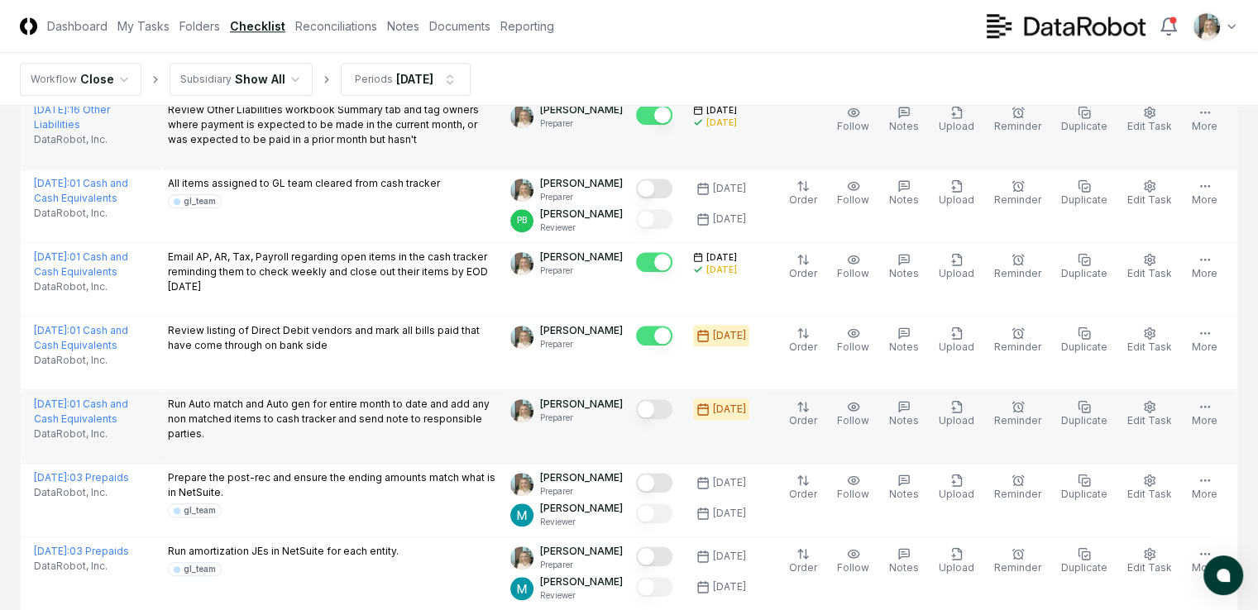
click at [655, 419] on button "Mark complete" at bounding box center [654, 409] width 36 height 20
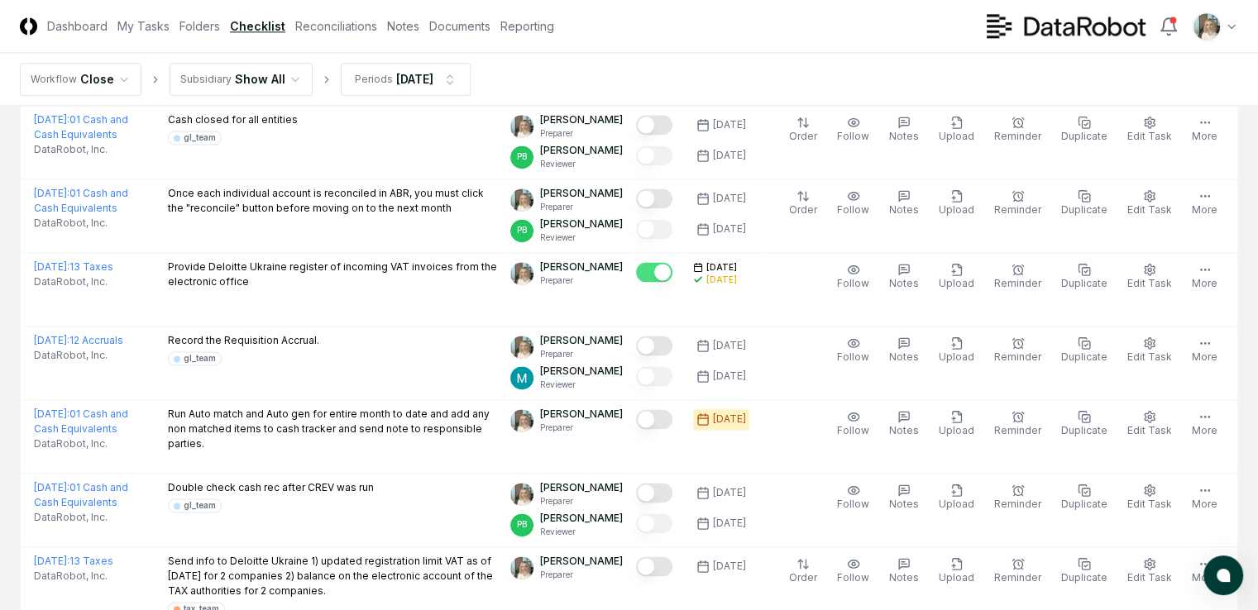
scroll to position [2316, 0]
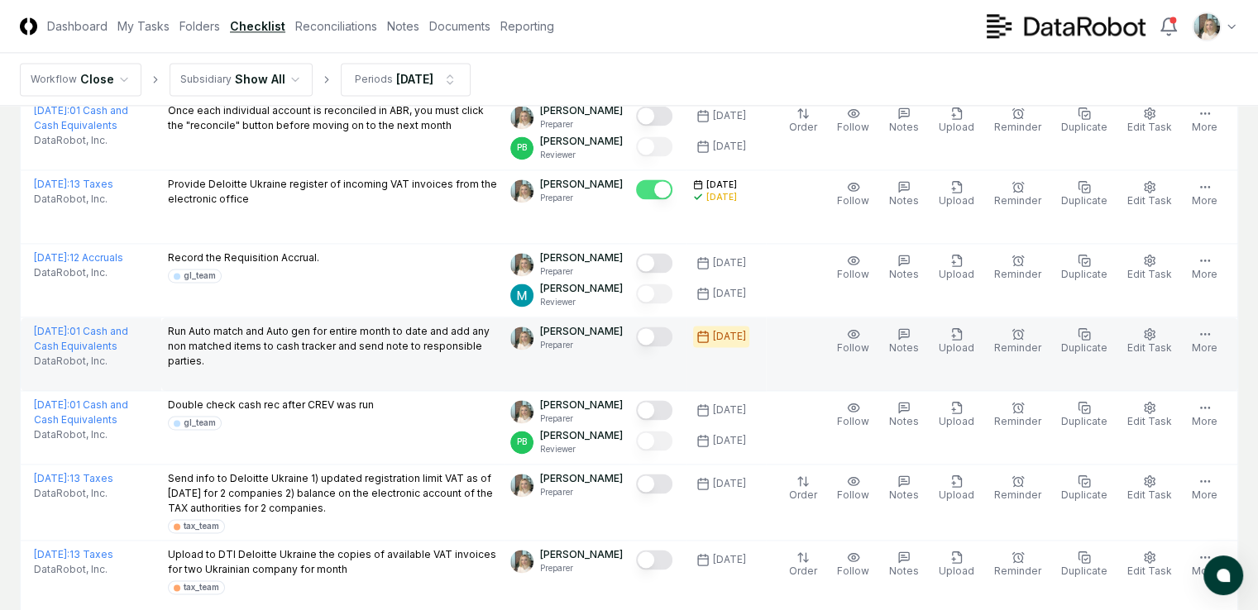
click at [649, 347] on button "Mark complete" at bounding box center [654, 337] width 36 height 20
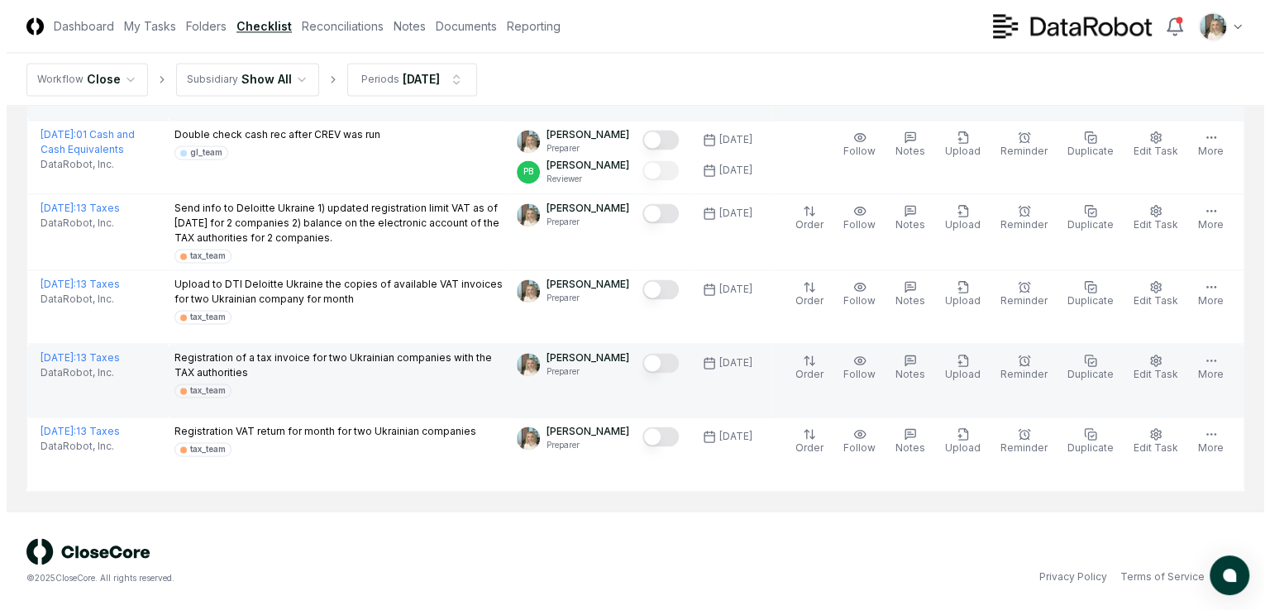
scroll to position [2643, 0]
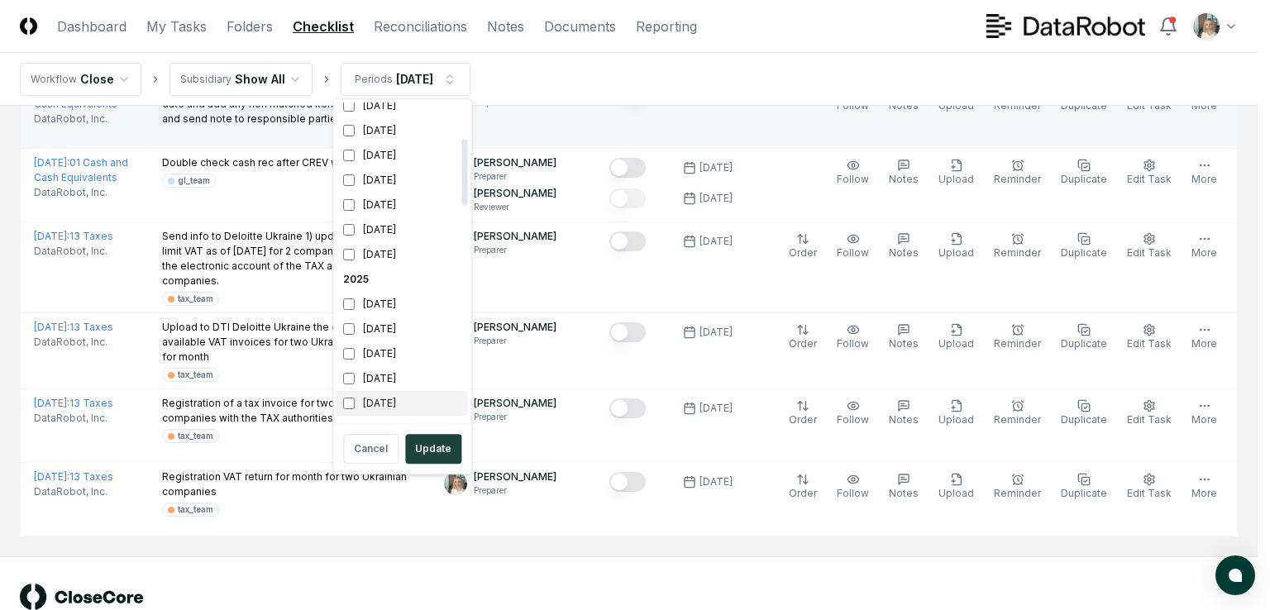
scroll to position [165, 0]
click at [400, 323] on div "October 2025" at bounding box center [403, 321] width 132 height 25
click at [386, 371] on div "August 2025" at bounding box center [403, 371] width 132 height 25
click at [440, 452] on button "Update" at bounding box center [433, 449] width 56 height 30
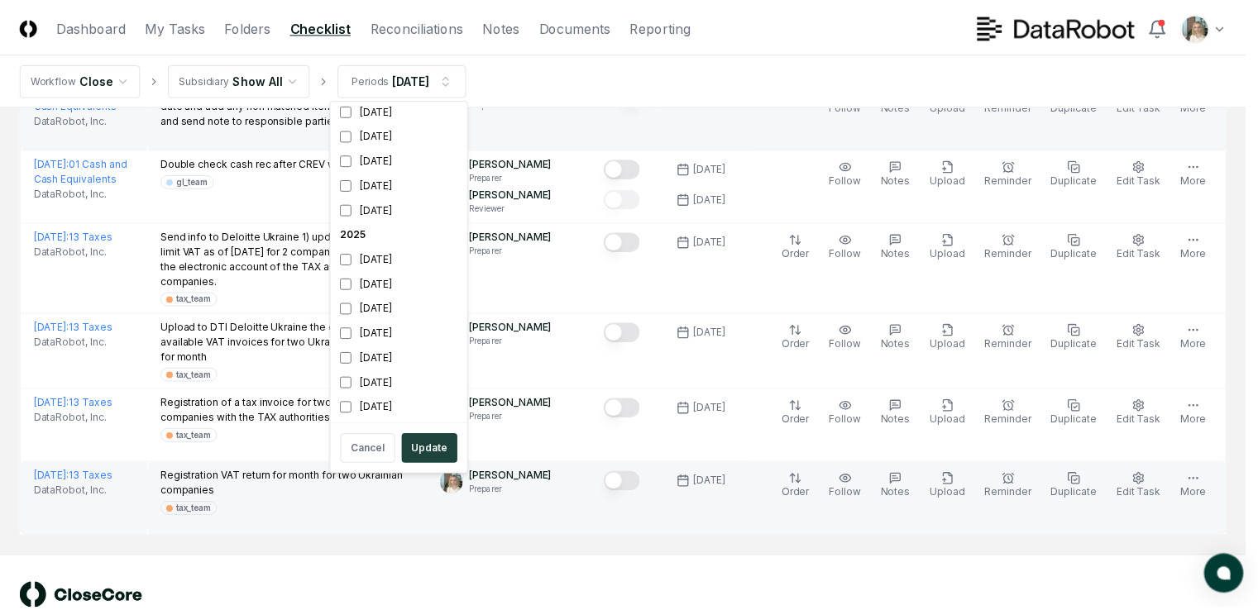
scroll to position [2611, 0]
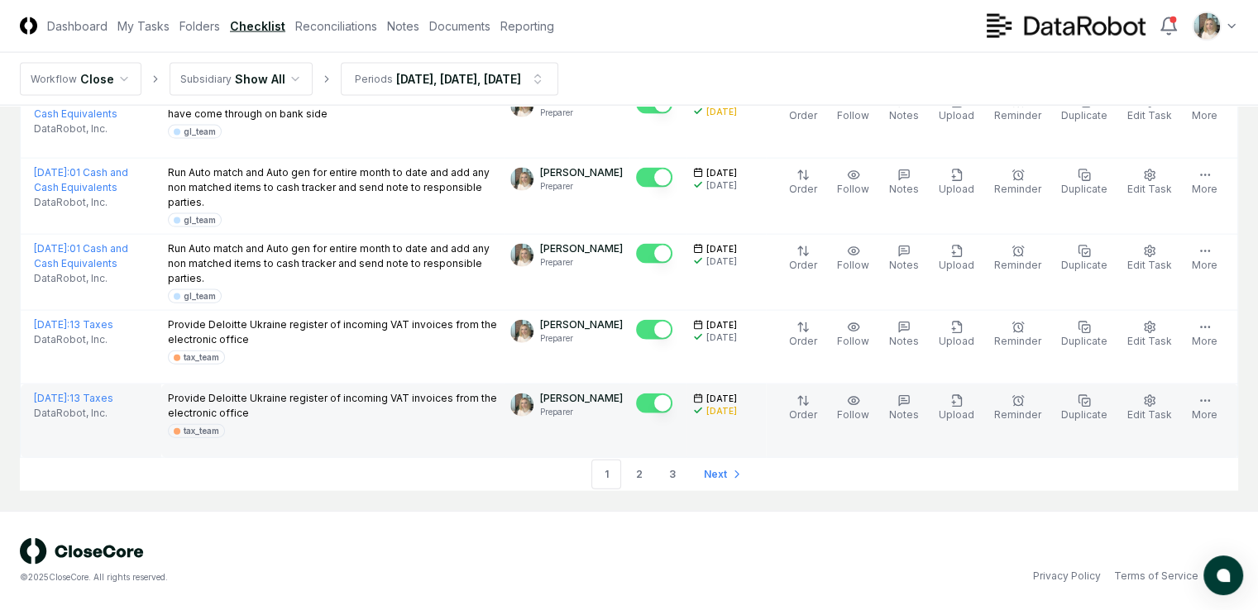
scroll to position [3705, 0]
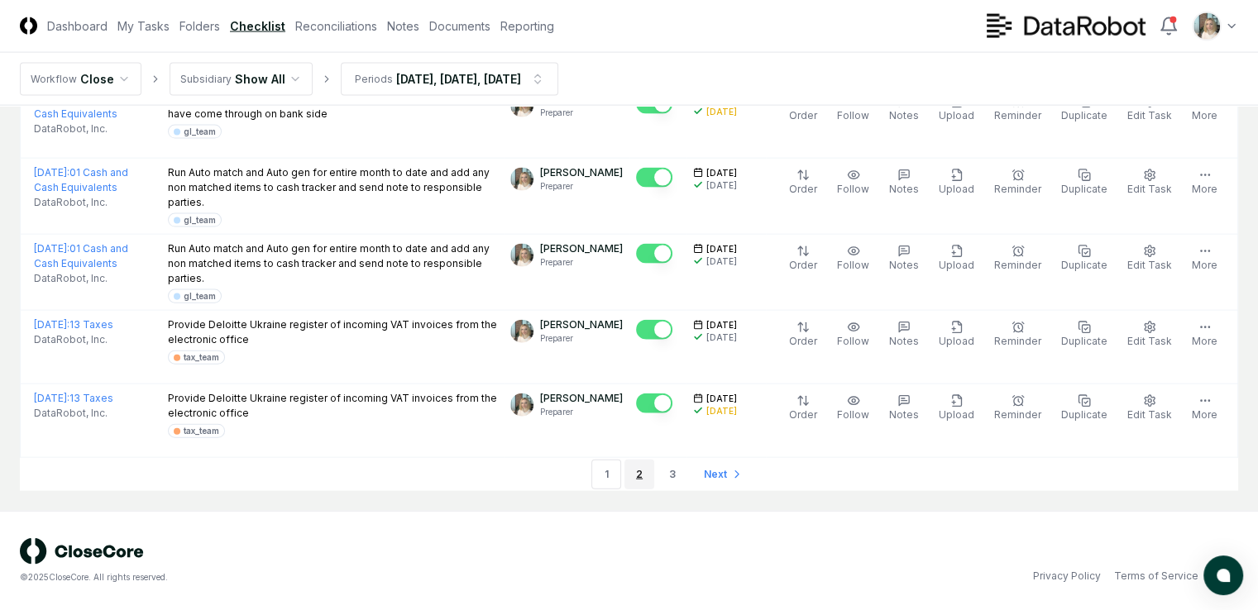
click at [649, 477] on link "2" at bounding box center [639, 475] width 30 height 30
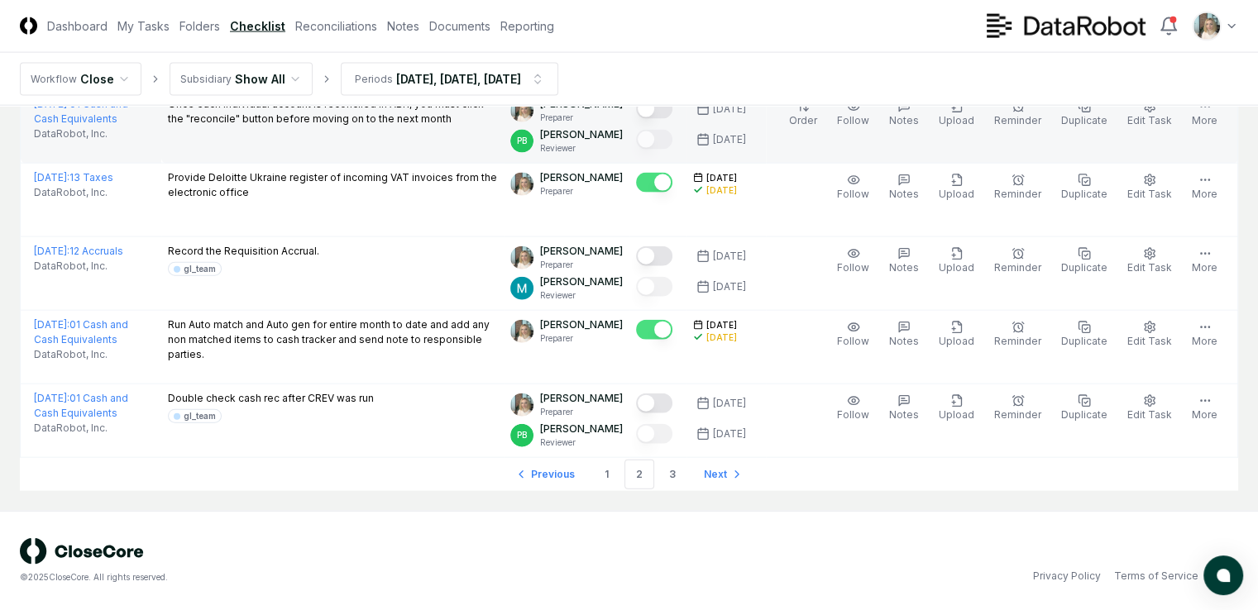
scroll to position [3805, 0]
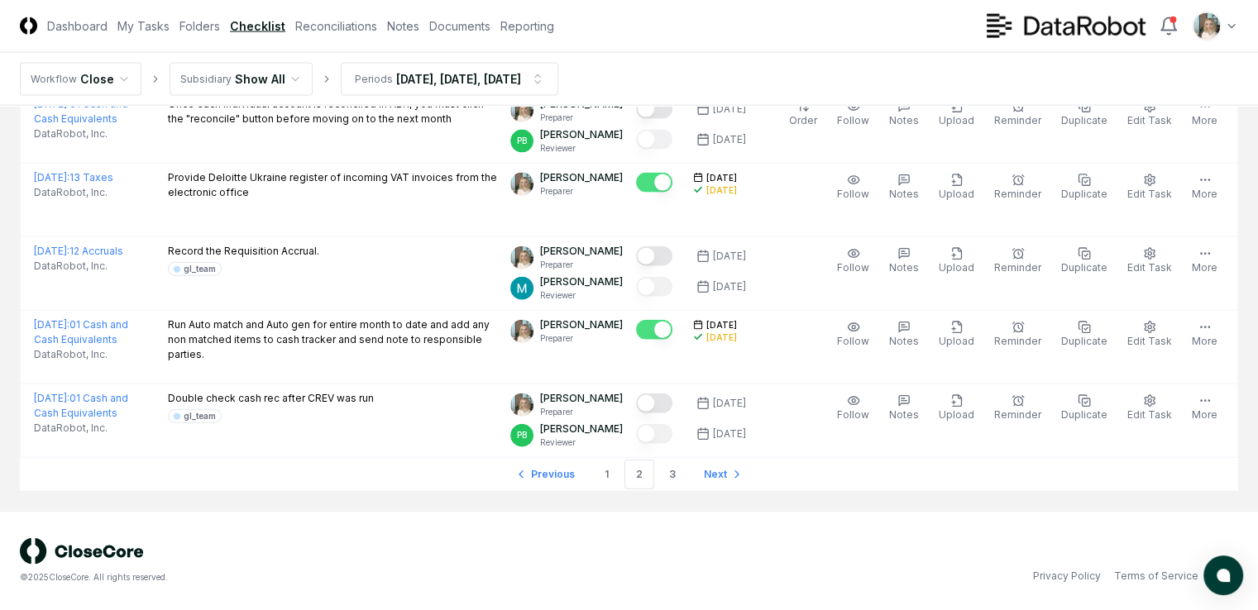
click at [666, 474] on link "3" at bounding box center [673, 475] width 30 height 30
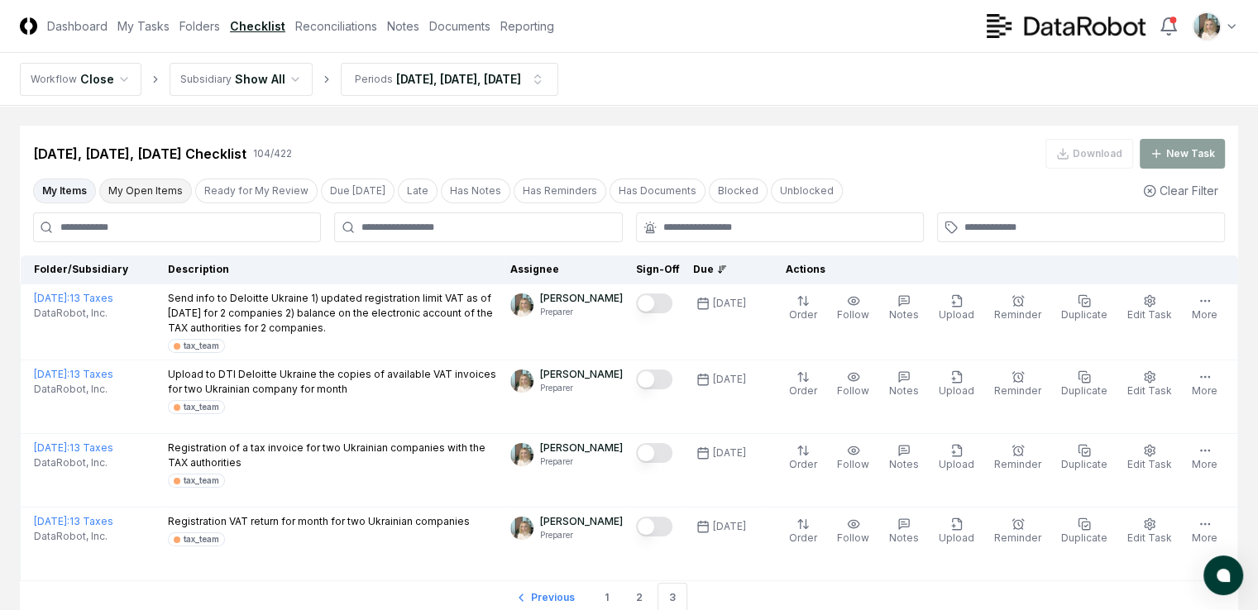
click at [141, 186] on button "My Open Items" at bounding box center [145, 191] width 93 height 25
